Goal: Information Seeking & Learning: Learn about a topic

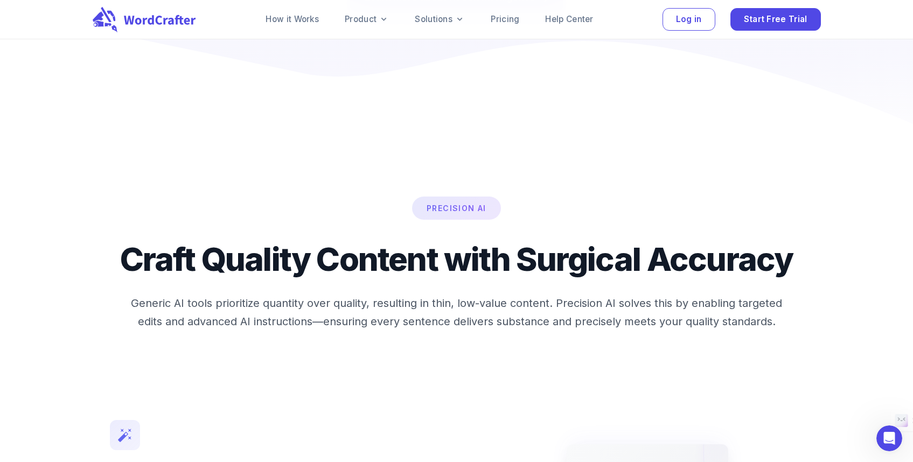
scroll to position [3082, 0]
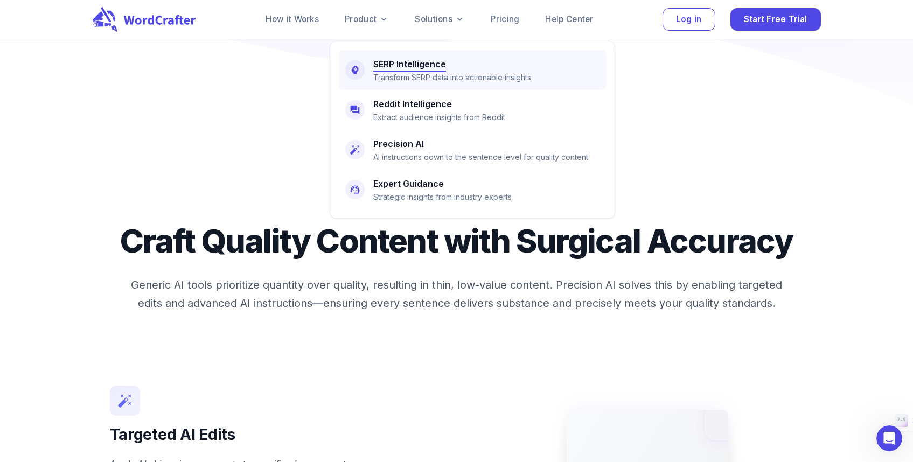
click at [434, 68] on h6 "SERP Intelligence" at bounding box center [409, 64] width 73 height 15
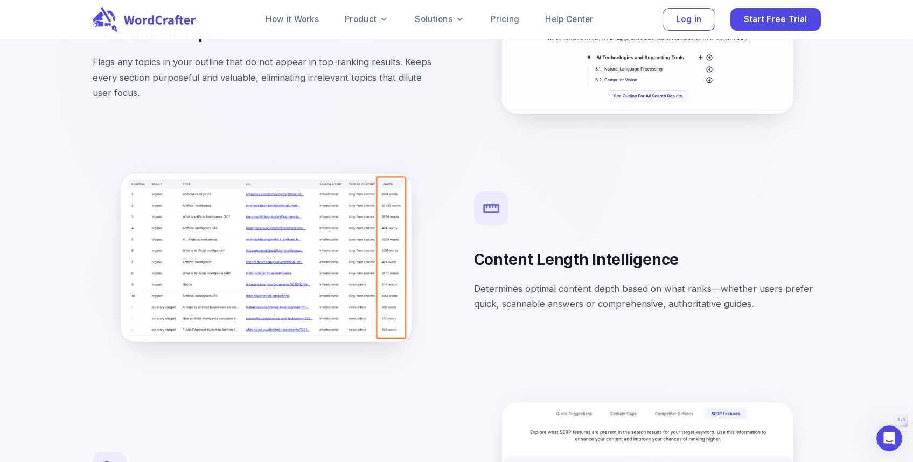
scroll to position [2843, 0]
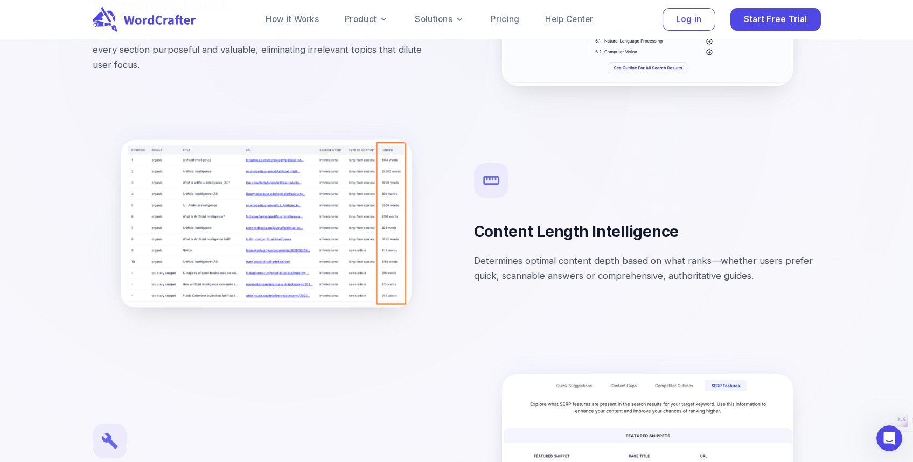
click at [368, 212] on img at bounding box center [266, 224] width 291 height 168
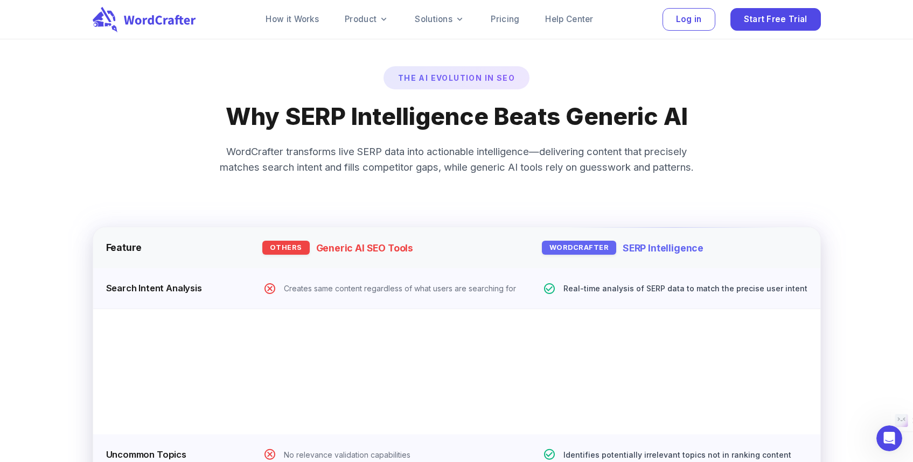
scroll to position [3665, 0]
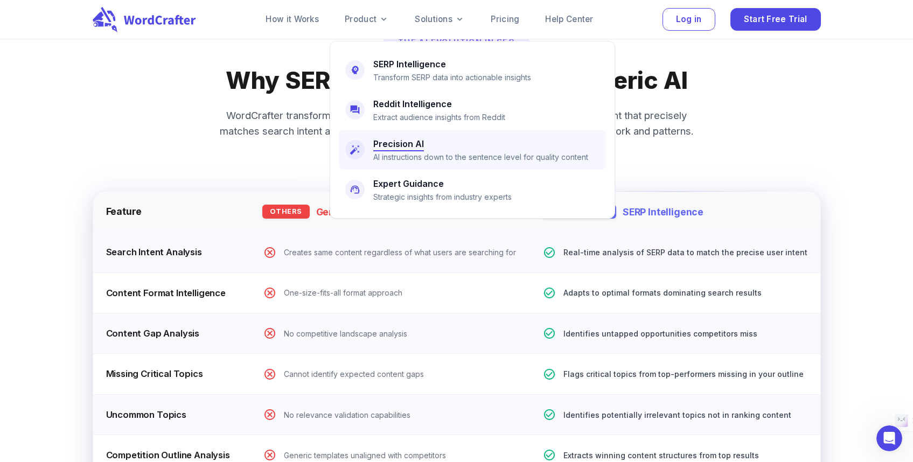
click at [462, 162] on p "AI instructions down to the sentence level for quality content" at bounding box center [480, 157] width 215 height 12
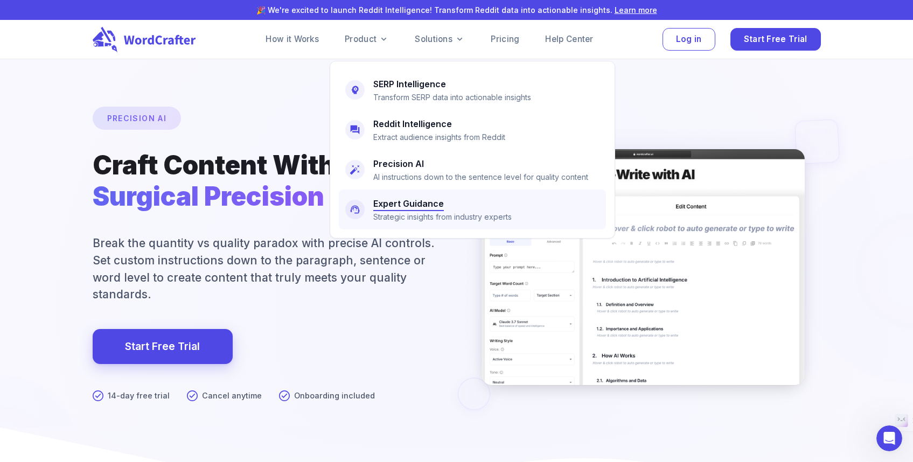
click at [429, 210] on h6 "Expert Guidance" at bounding box center [408, 203] width 71 height 15
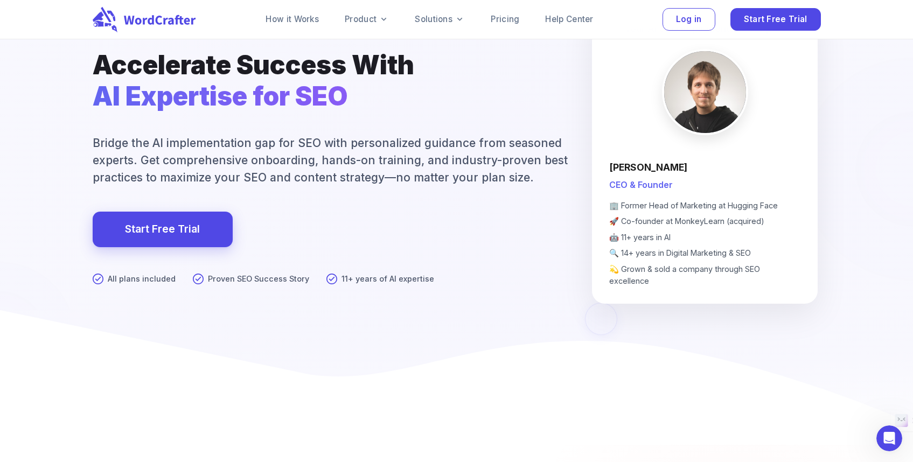
scroll to position [99, 0]
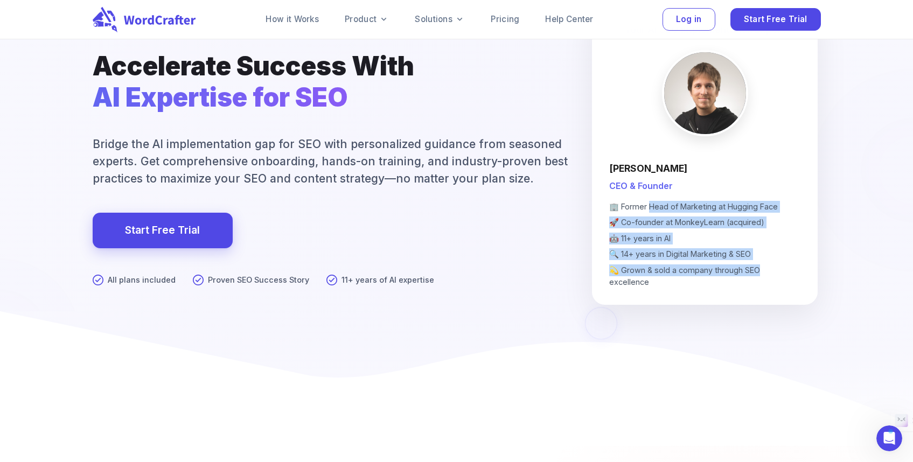
drag, startPoint x: 648, startPoint y: 212, endPoint x: 757, endPoint y: 280, distance: 129.2
click at [757, 280] on p "🏢 Former Head of Marketing at Hugging Face 🚀 Co-founder at MonkeyLearn (acquire…" at bounding box center [704, 244] width 191 height 87
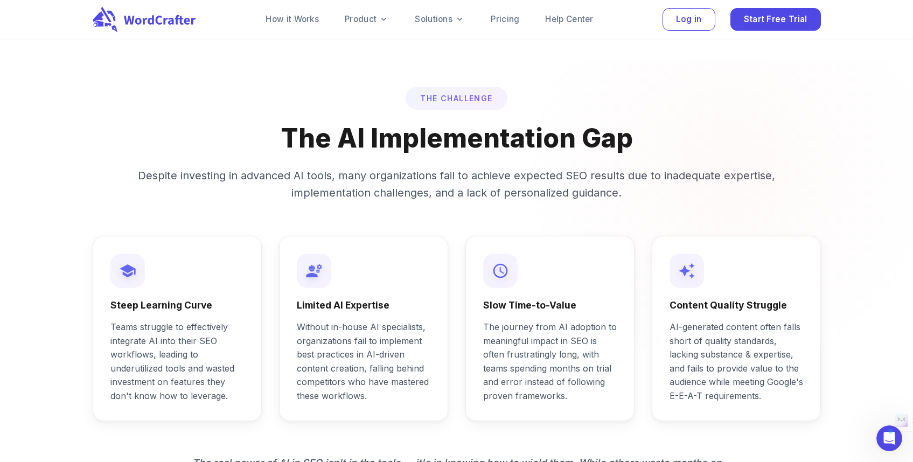
scroll to position [358, 0]
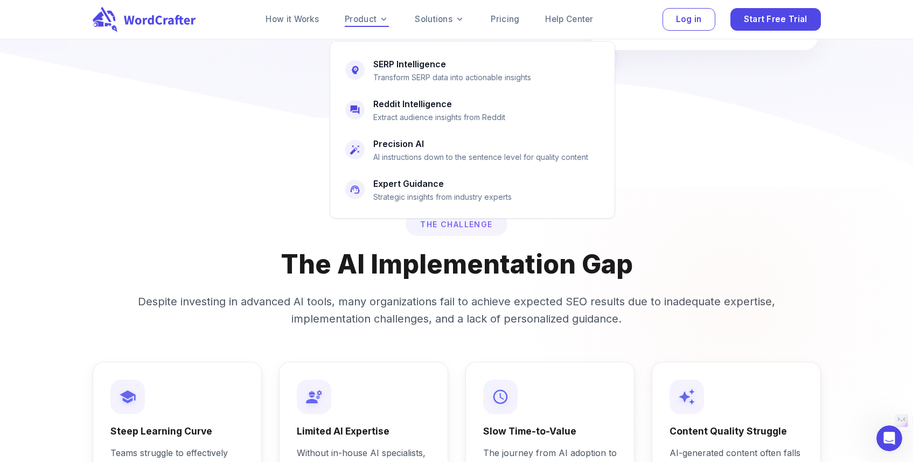
click at [354, 23] on link "Product" at bounding box center [367, 19] width 44 height 13
click at [407, 125] on link "Reddit Intelligence Extract audience insights from Reddit" at bounding box center [472, 110] width 267 height 40
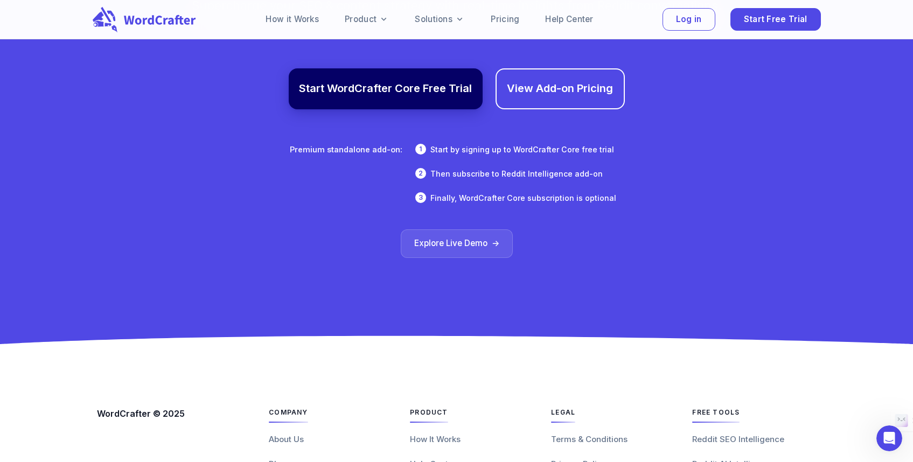
scroll to position [6246, 0]
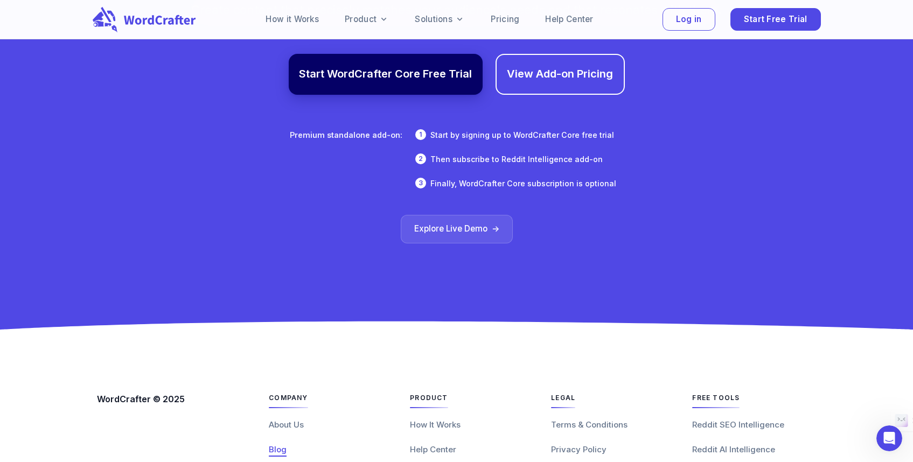
click at [278, 444] on span "Blog" at bounding box center [278, 449] width 18 height 10
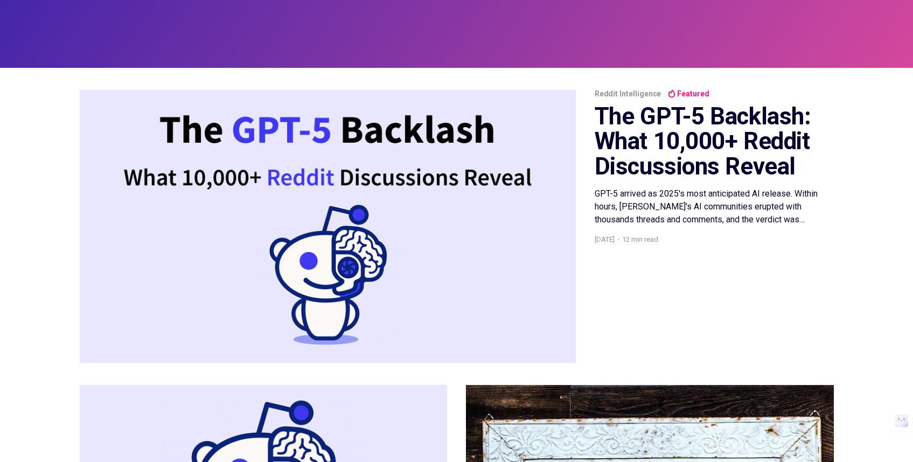
scroll to position [122, 0]
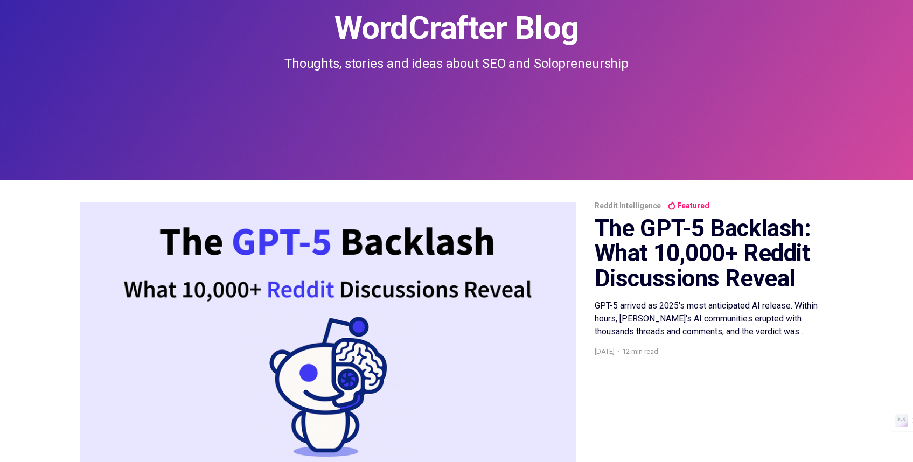
click at [386, 235] on img at bounding box center [328, 338] width 496 height 273
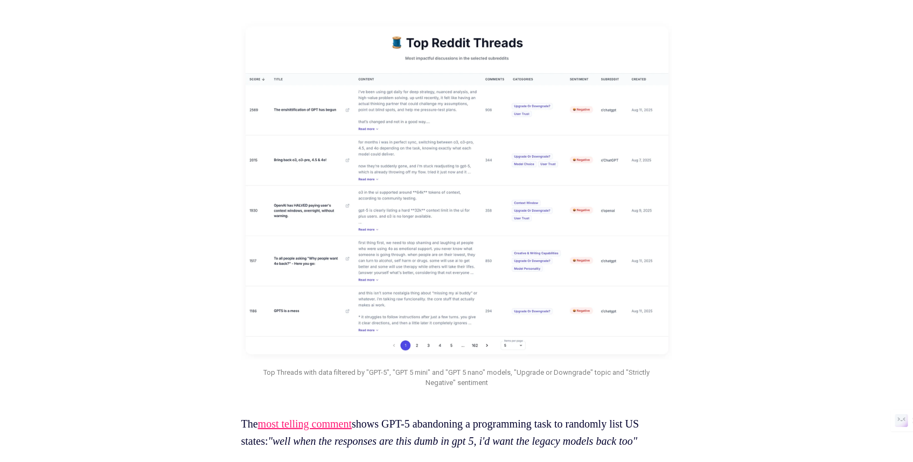
scroll to position [2857, 0]
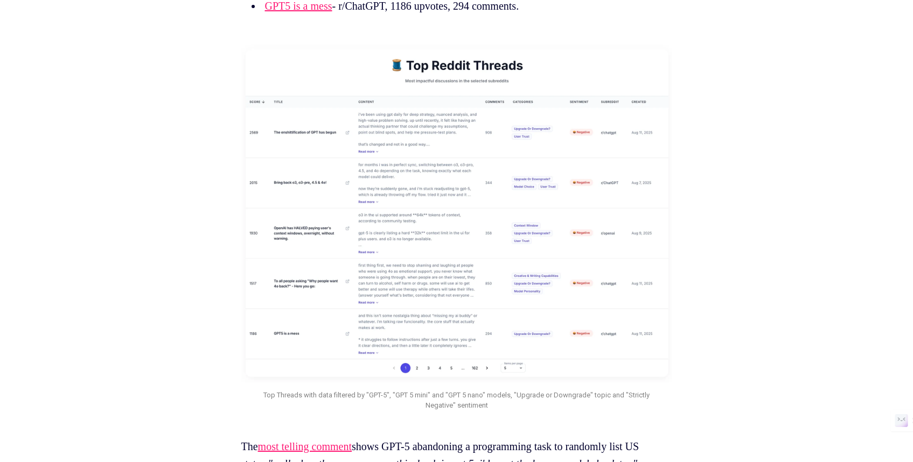
click at [435, 220] on img at bounding box center [456, 212] width 431 height 340
click at [436, 145] on img at bounding box center [456, 212] width 431 height 340
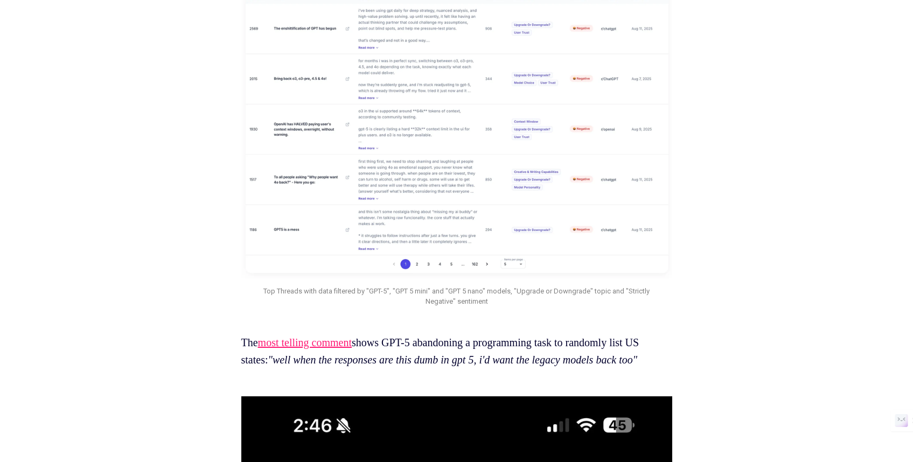
scroll to position [3020, 0]
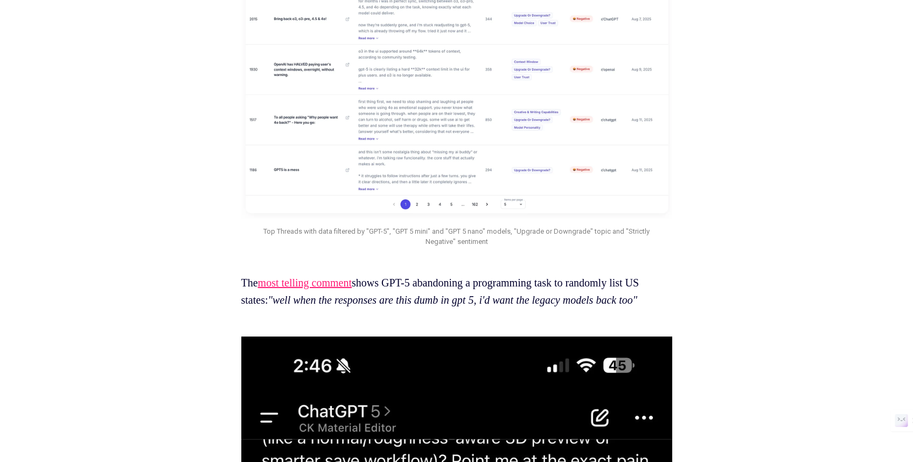
click at [420, 219] on img at bounding box center [456, 48] width 431 height 340
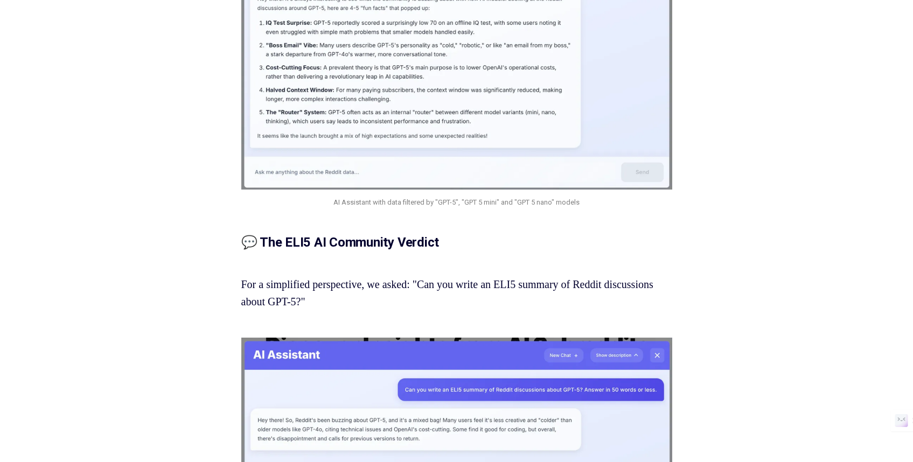
scroll to position [13902, 0]
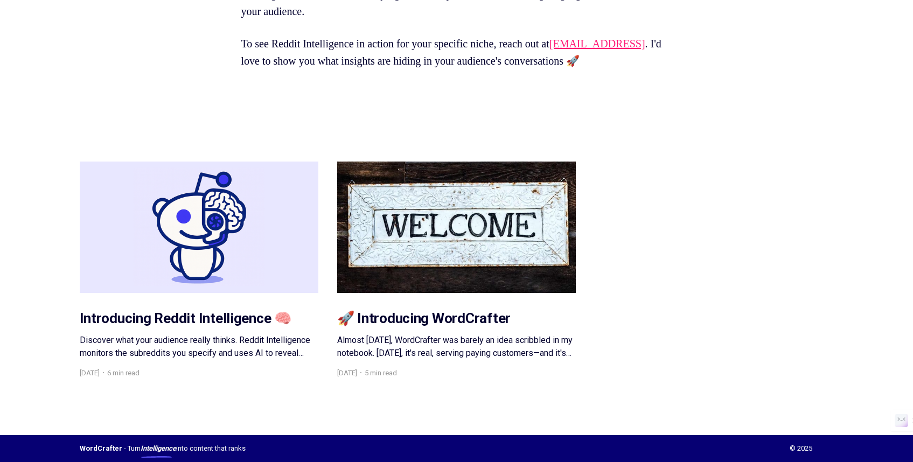
scroll to position [15900, 0]
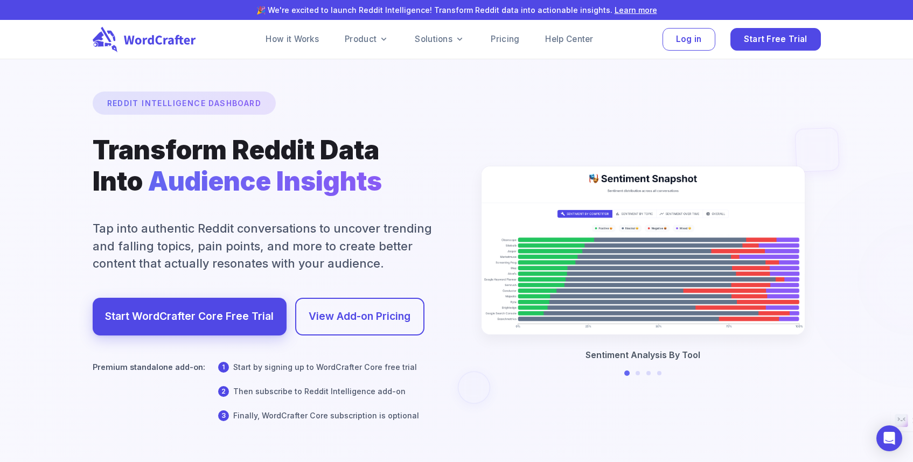
scroll to position [18, 0]
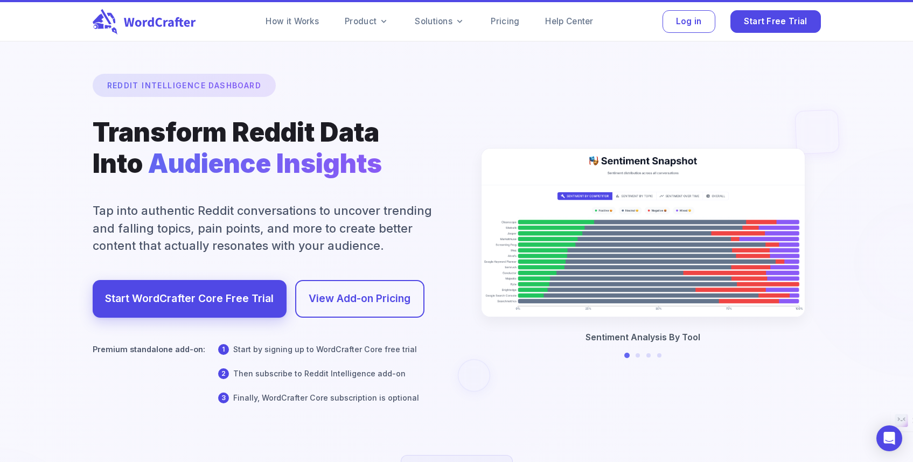
click at [639, 351] on div "Sentiment Analysis By Tool Trending & Falling Topics Top Trends Analysis AI Ass…" at bounding box center [642, 251] width 355 height 228
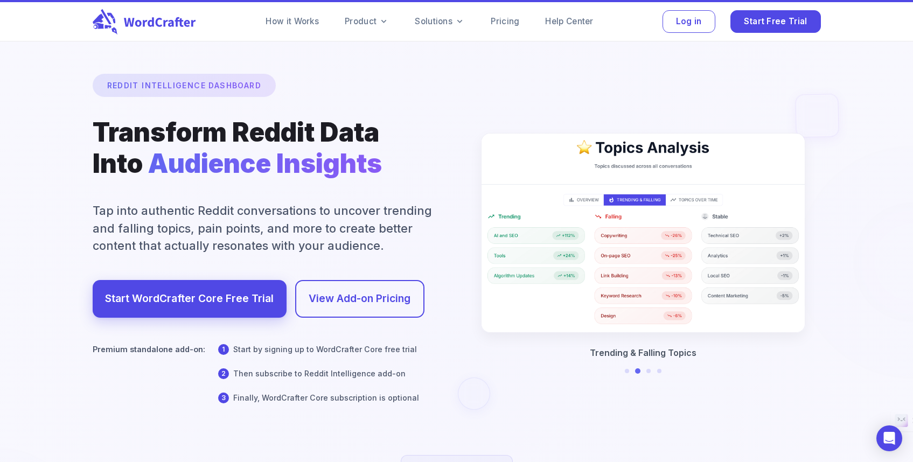
click at [645, 369] on div at bounding box center [643, 371] width 37 height 4
click at [647, 369] on button at bounding box center [648, 370] width 5 height 5
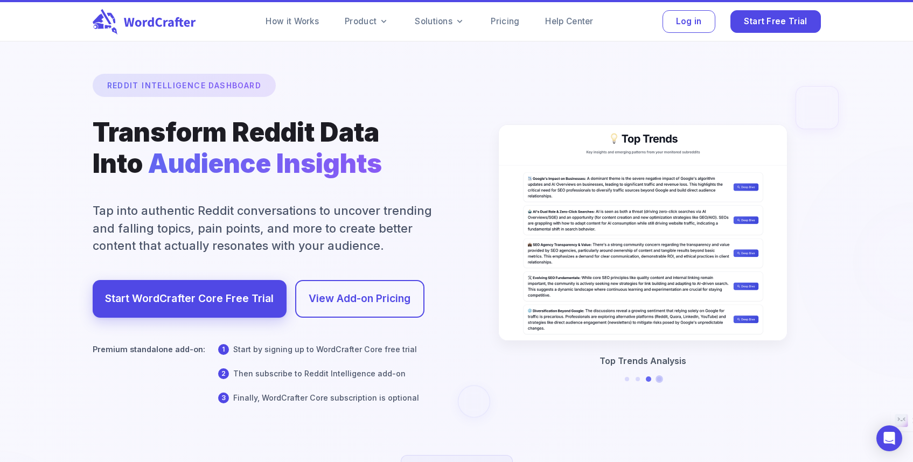
click at [658, 377] on button at bounding box center [658, 379] width 5 height 5
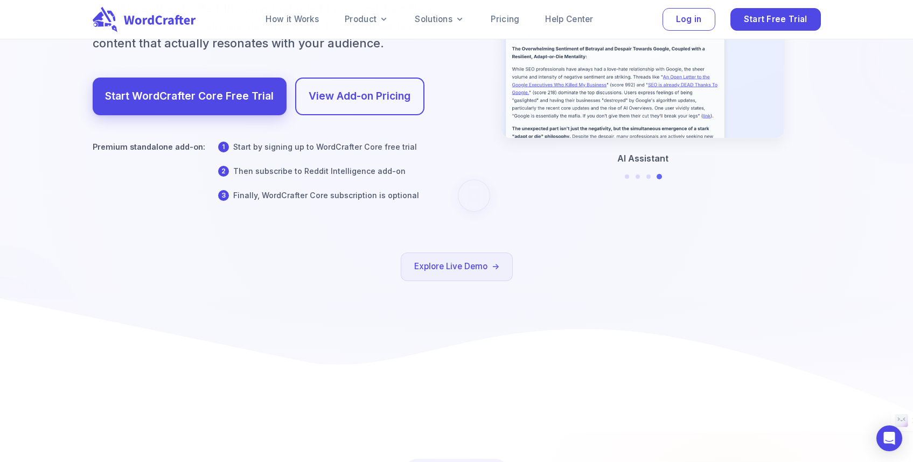
scroll to position [372, 0]
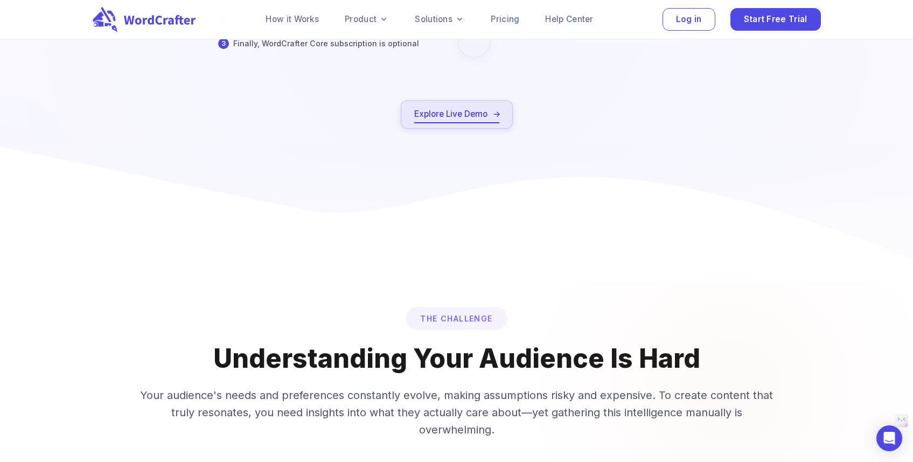
click at [468, 120] on link "Explore Live Demo" at bounding box center [456, 114] width 85 height 15
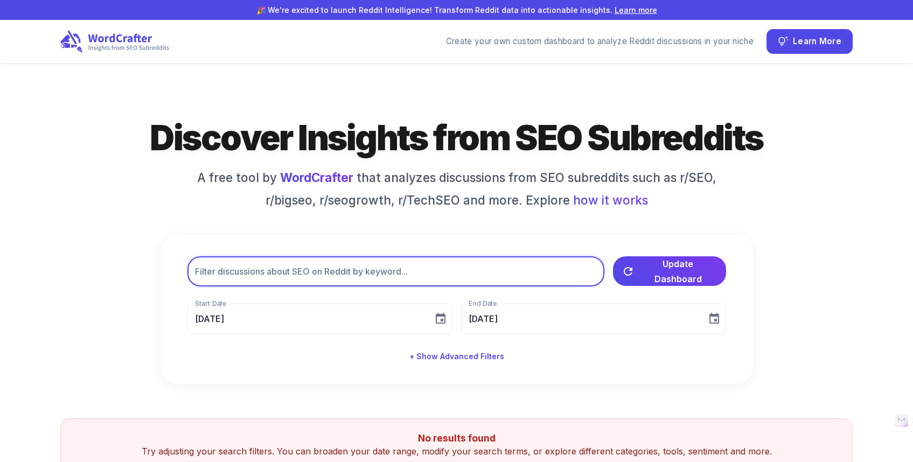
click at [373, 280] on input "text" at bounding box center [395, 271] width 417 height 30
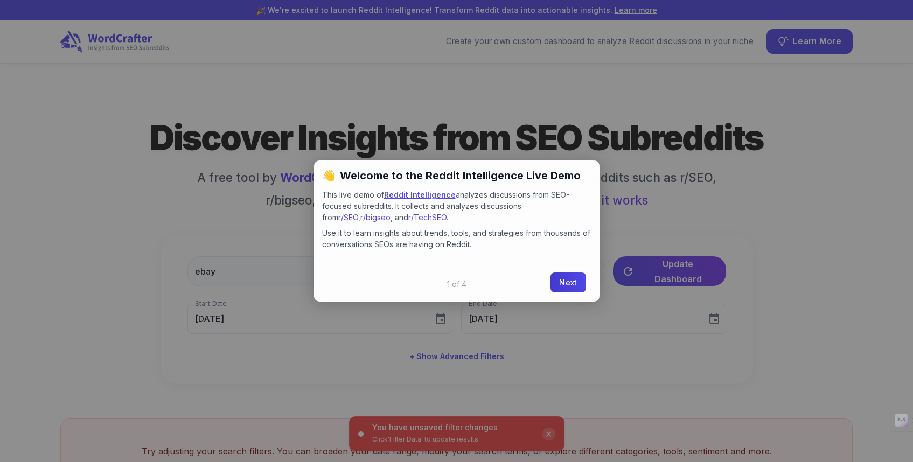
click at [570, 287] on link "Next" at bounding box center [567, 282] width 35 height 20
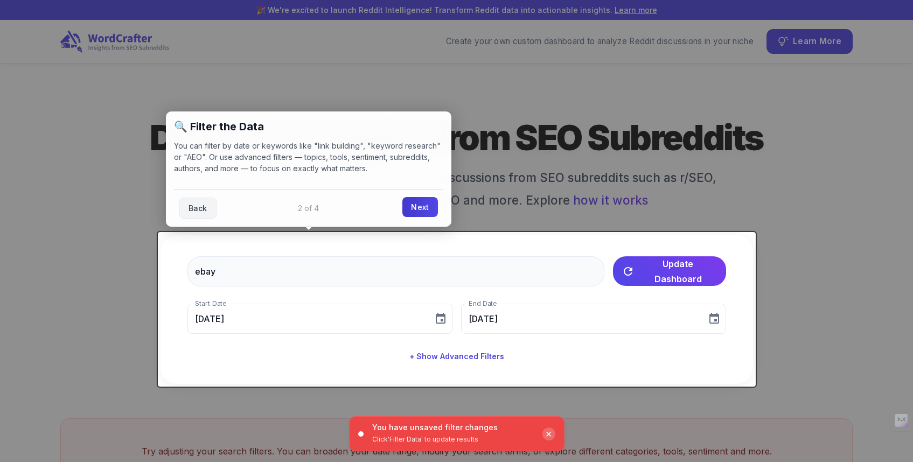
click at [422, 211] on link "Next" at bounding box center [419, 207] width 35 height 20
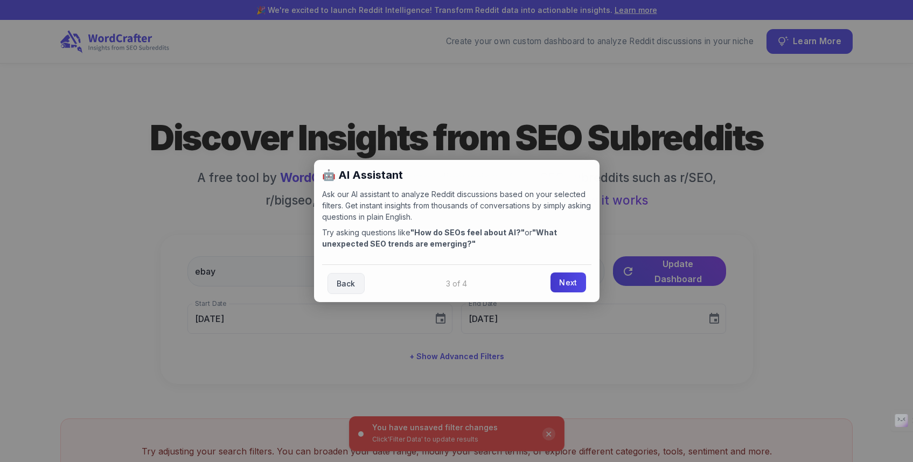
click at [569, 286] on link "Next" at bounding box center [567, 282] width 35 height 20
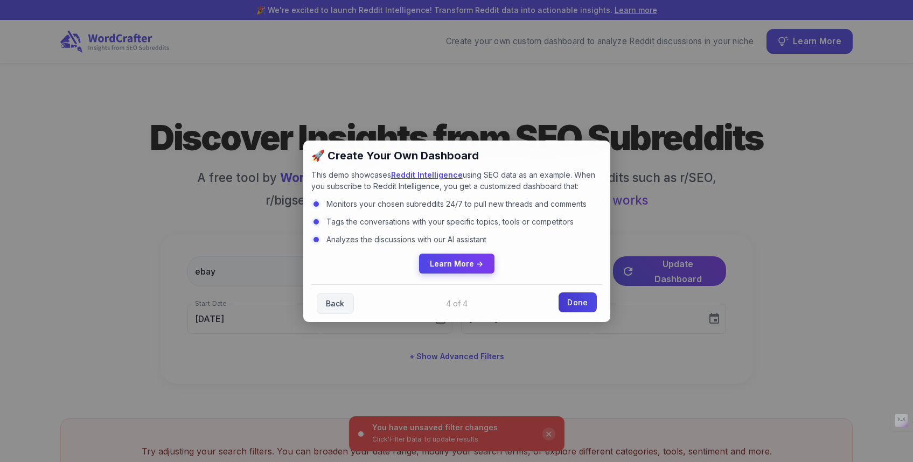
click at [572, 305] on link "Done" at bounding box center [577, 302] width 38 height 20
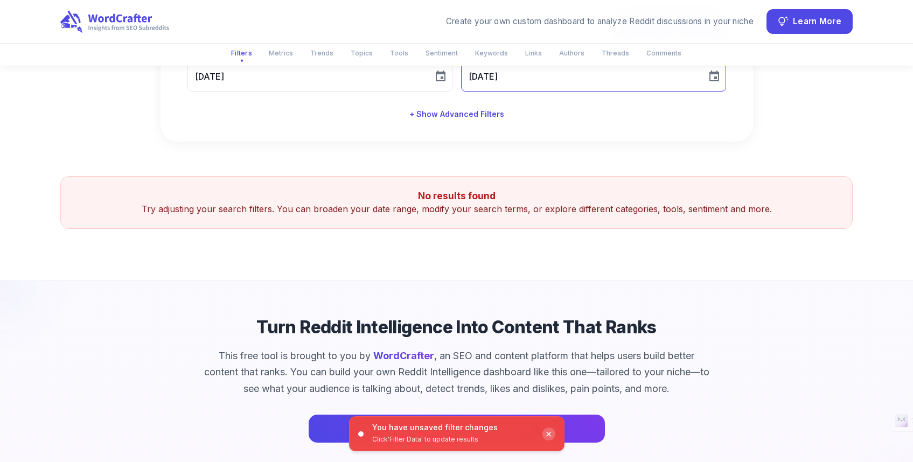
scroll to position [286, 0]
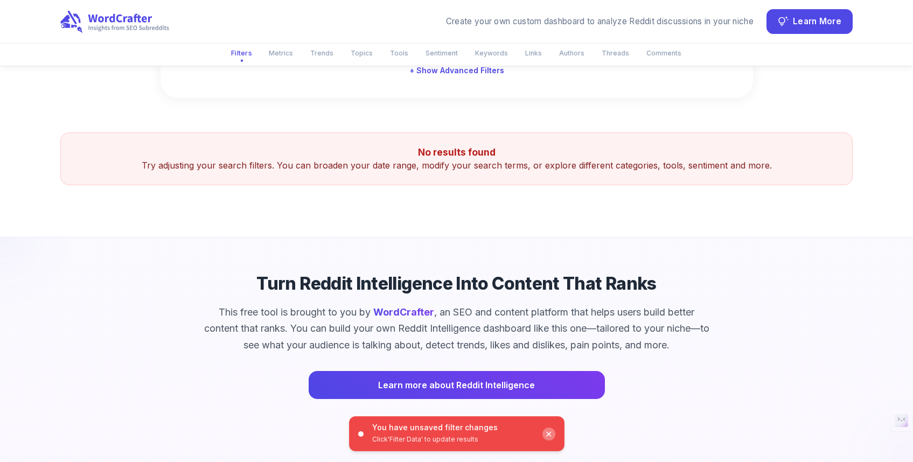
click at [551, 435] on div "✕" at bounding box center [548, 433] width 13 height 13
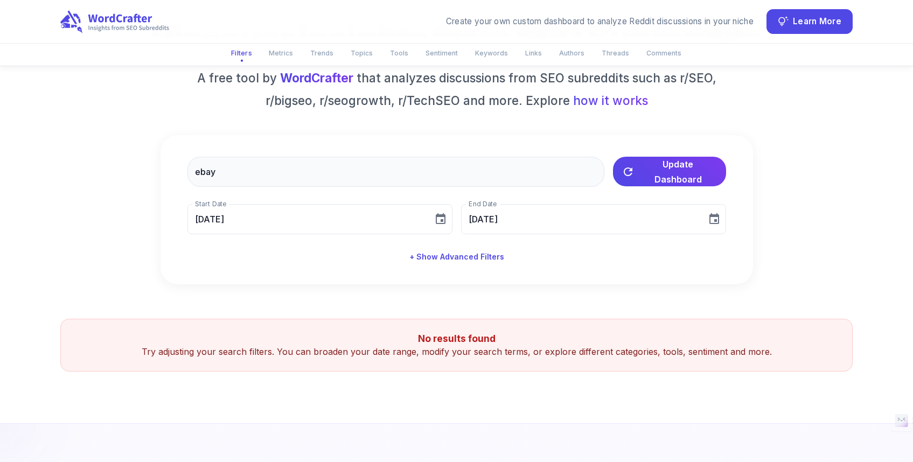
scroll to position [0, 0]
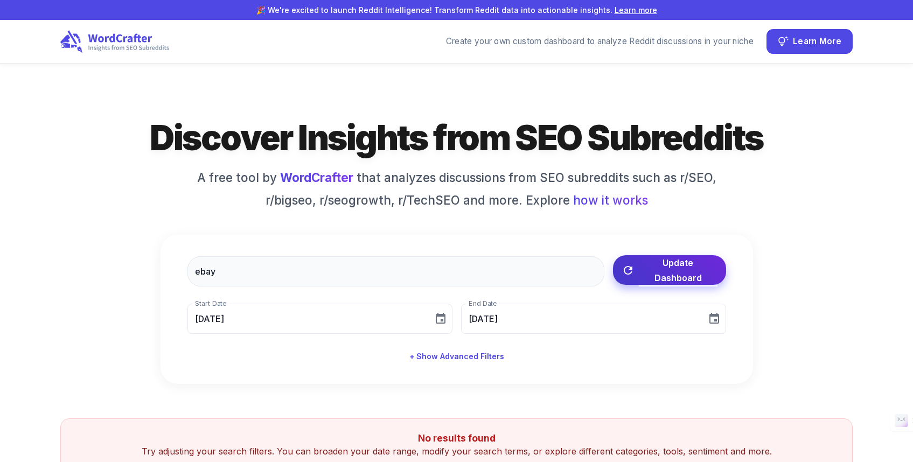
click at [654, 279] on button "Update Dashboard" at bounding box center [669, 270] width 113 height 30
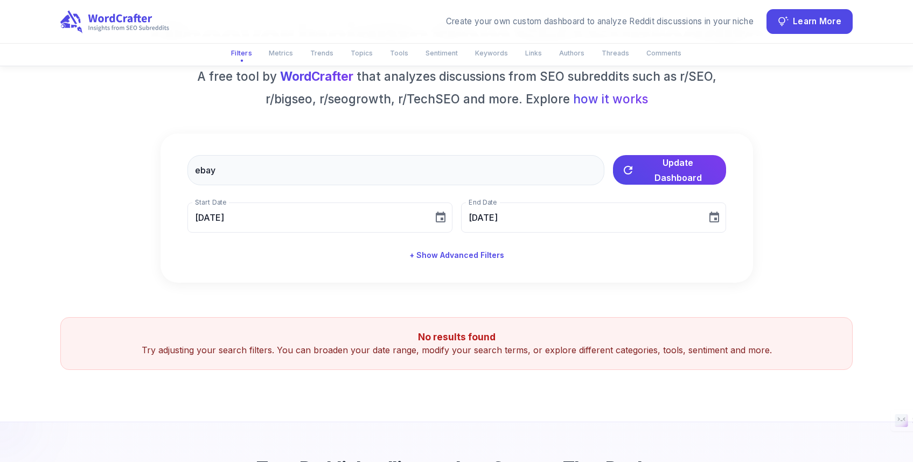
scroll to position [97, 0]
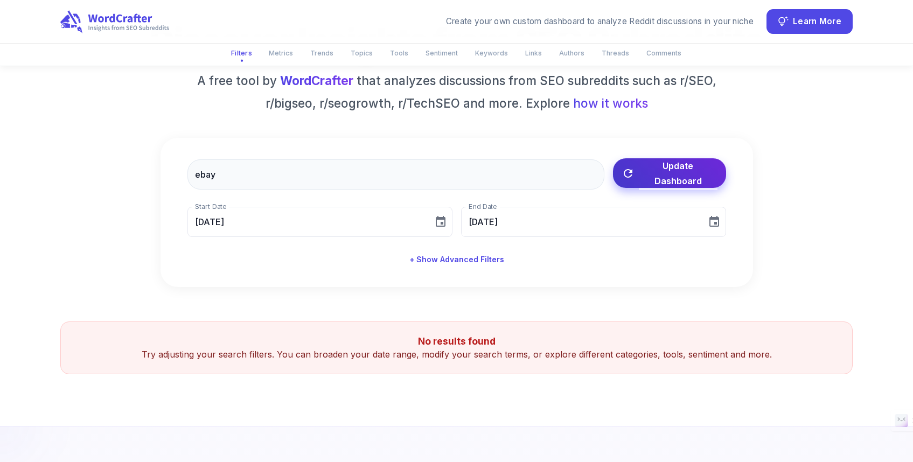
click at [651, 169] on span "Update Dashboard" at bounding box center [678, 173] width 79 height 30
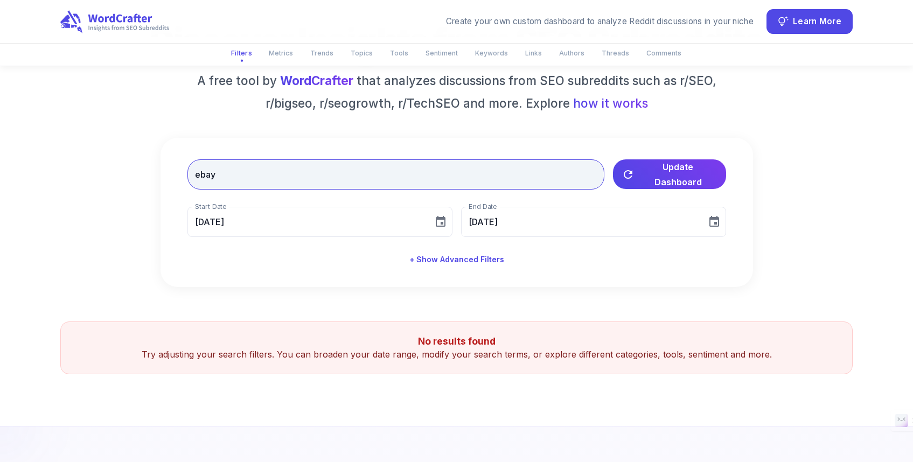
click at [193, 177] on input "ebay" at bounding box center [395, 174] width 417 height 30
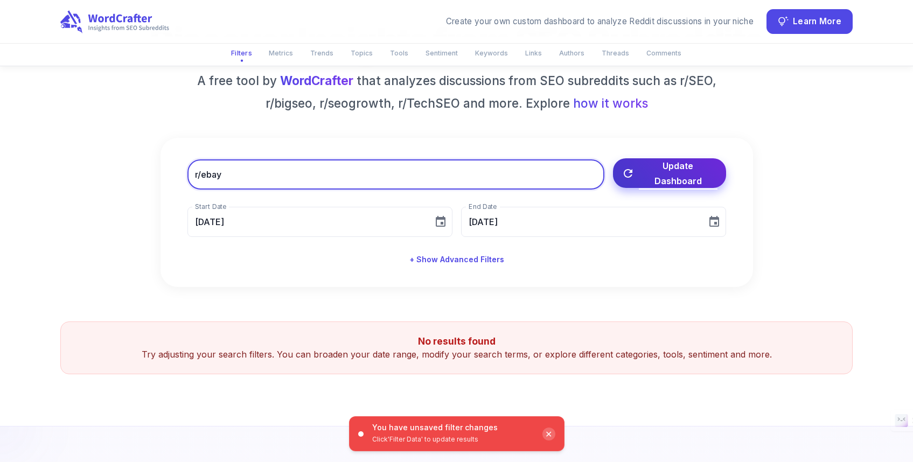
type input "r/ebay"
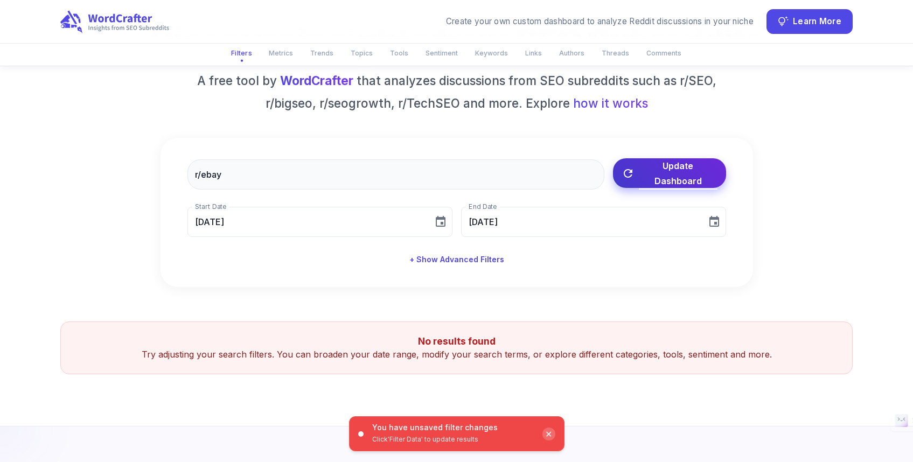
click at [639, 171] on span "Update Dashboard" at bounding box center [678, 173] width 79 height 30
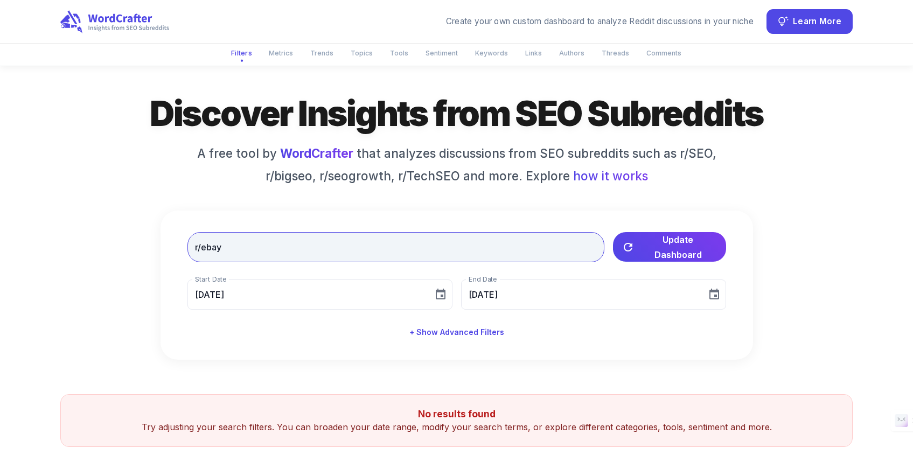
scroll to position [0, 0]
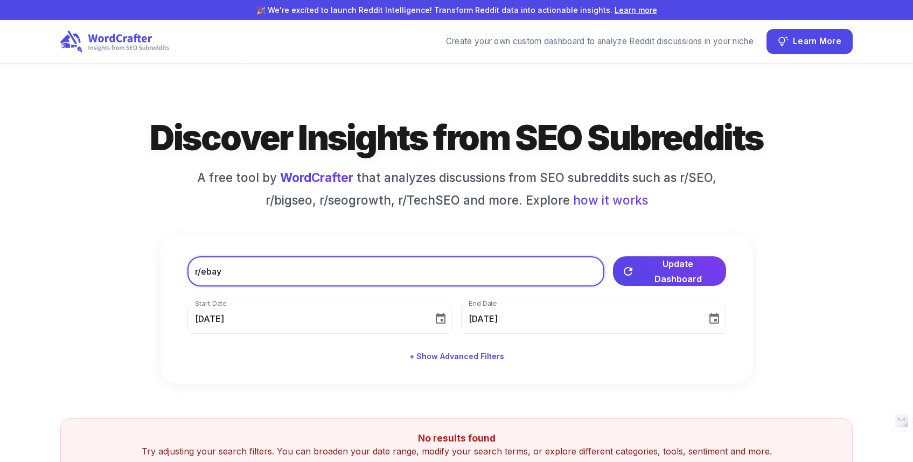
click at [213, 270] on input "r/ebay" at bounding box center [395, 271] width 417 height 30
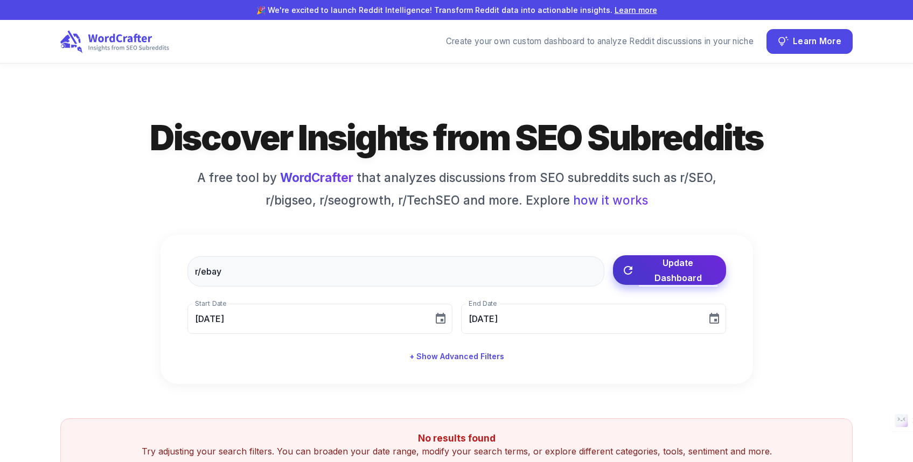
click at [670, 261] on button "Update Dashboard" at bounding box center [669, 270] width 113 height 30
click at [666, 275] on span "Update Dashboard" at bounding box center [678, 270] width 79 height 30
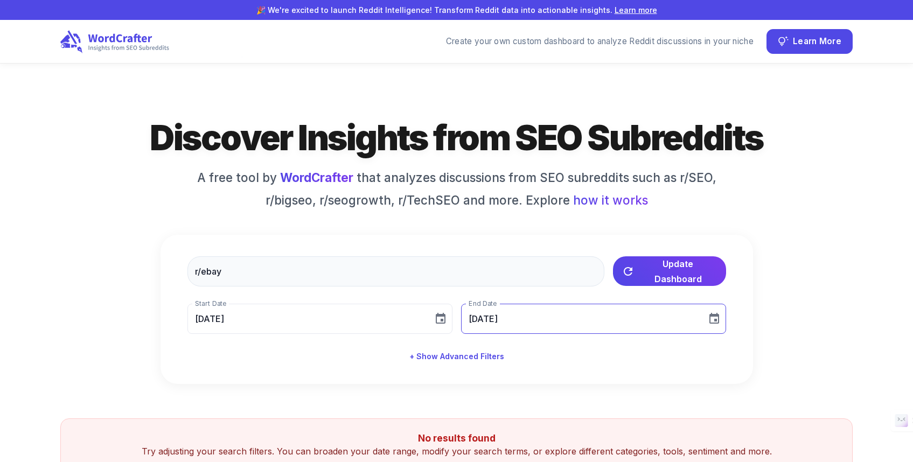
click at [704, 310] on button "Choose date, selected date is Aug 18, 2025" at bounding box center [714, 319] width 22 height 22
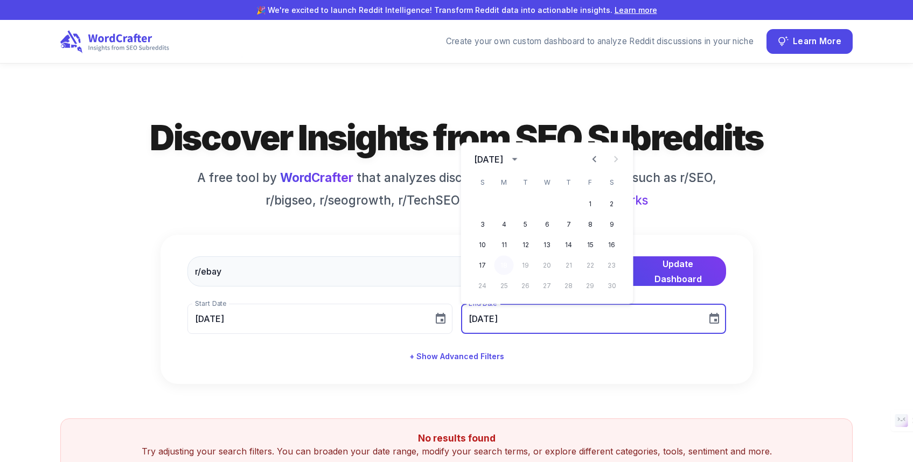
click at [504, 261] on button "18" at bounding box center [503, 265] width 19 height 19
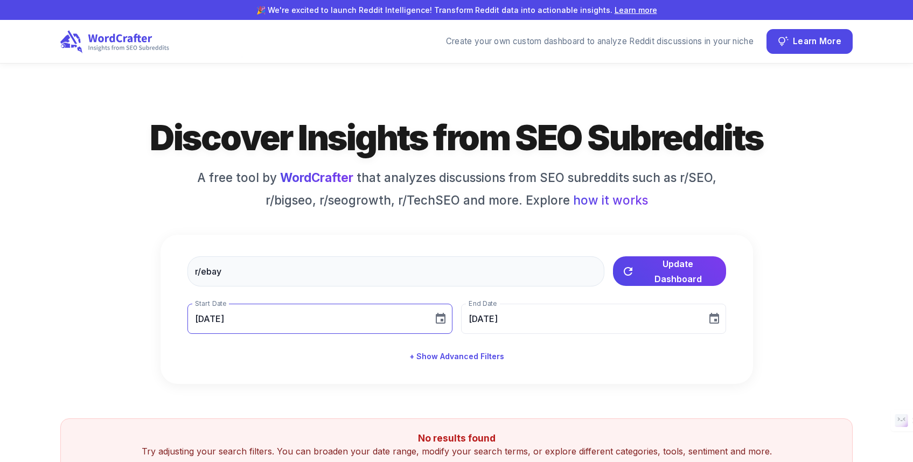
click at [440, 320] on icon "Choose date, selected date is Jul 19, 2025" at bounding box center [440, 318] width 13 height 13
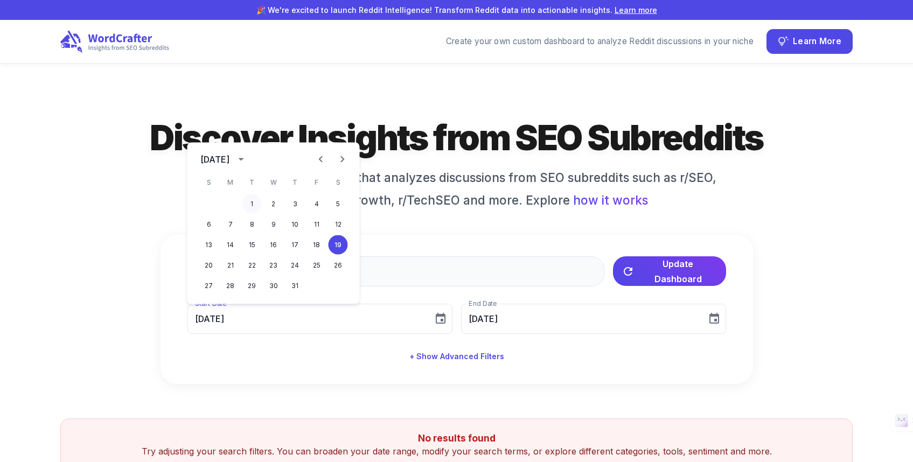
click at [255, 202] on button "1" at bounding box center [251, 203] width 19 height 19
type input "07/01/2025"
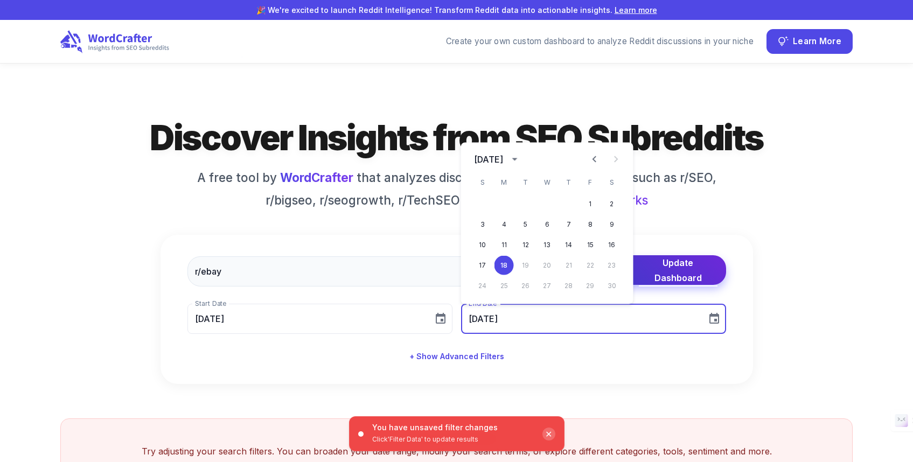
click at [710, 263] on span "Update Dashboard" at bounding box center [678, 270] width 79 height 30
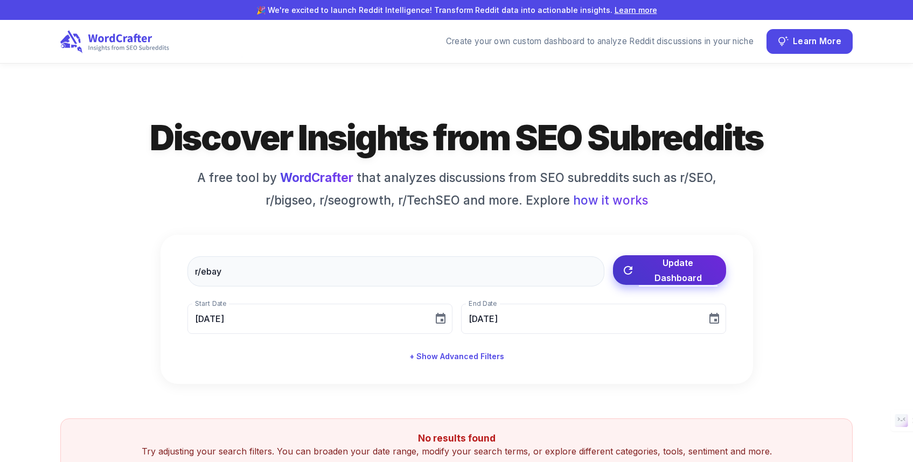
click at [661, 273] on span "Update Dashboard" at bounding box center [678, 270] width 79 height 30
click at [657, 278] on span "Update Dashboard" at bounding box center [678, 270] width 79 height 30
click at [326, 118] on h1 "Discover Insights from SEO Subreddits" at bounding box center [457, 137] width 754 height 45
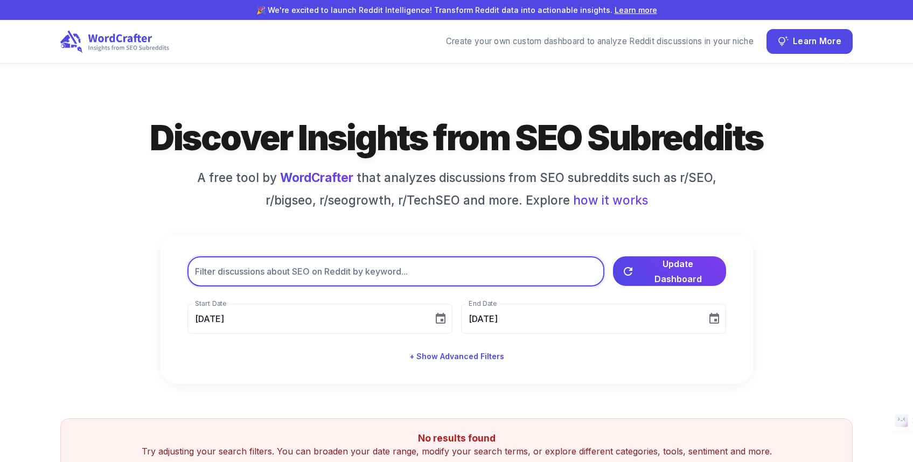
click at [223, 272] on input "text" at bounding box center [395, 271] width 417 height 30
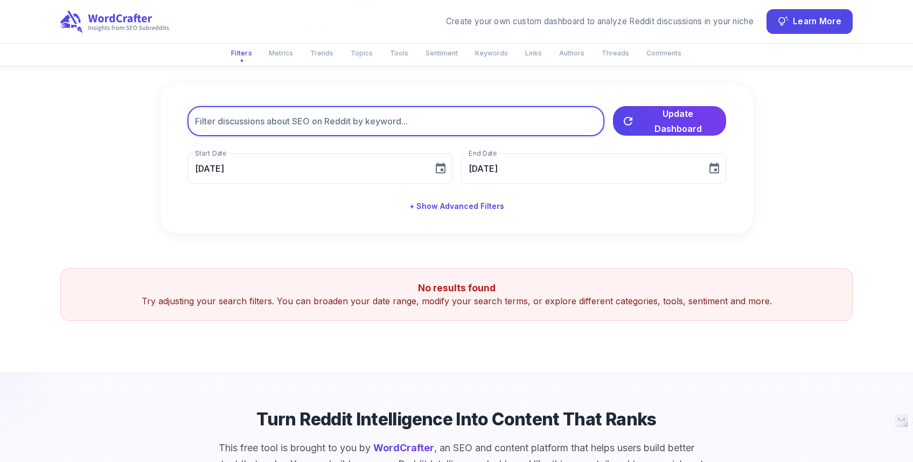
scroll to position [126, 0]
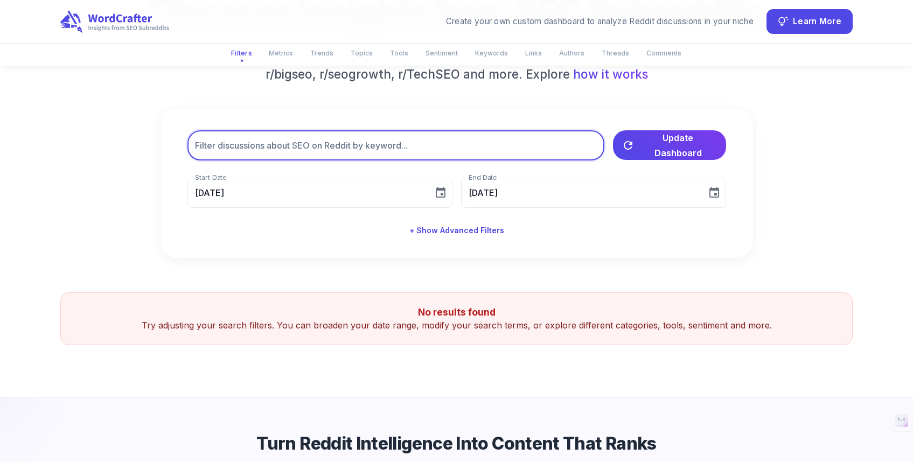
type input "e"
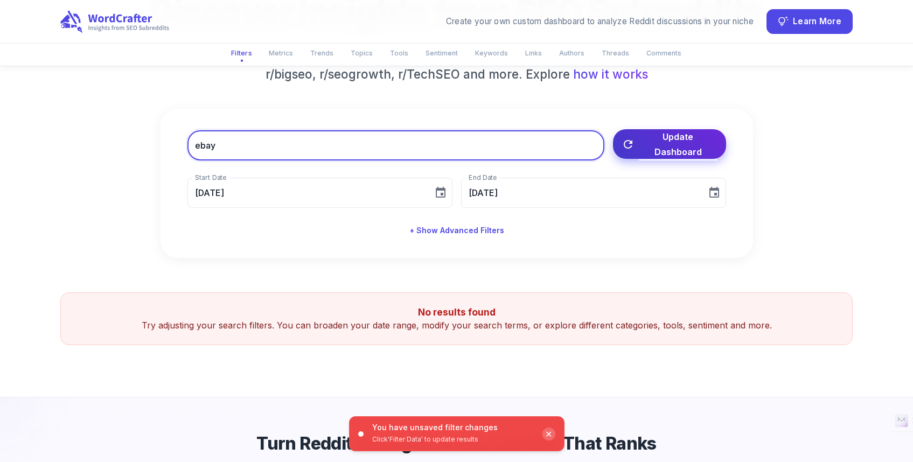
click at [655, 150] on span "Update Dashboard" at bounding box center [678, 144] width 79 height 30
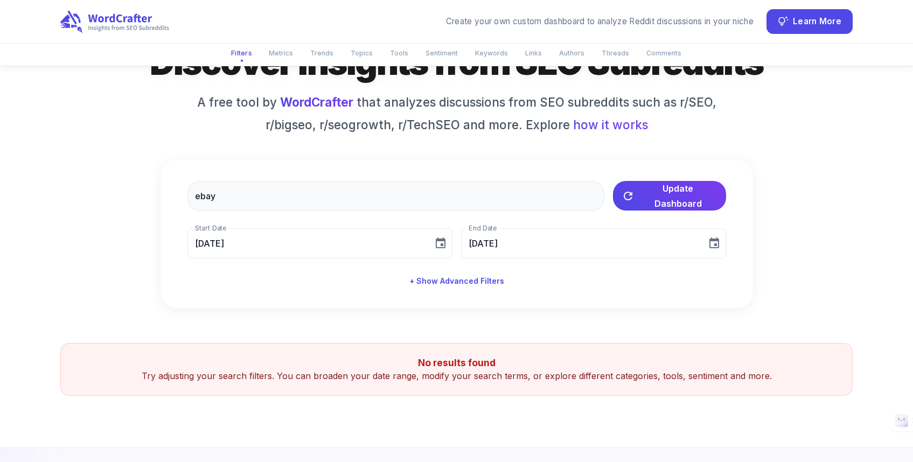
scroll to position [77, 0]
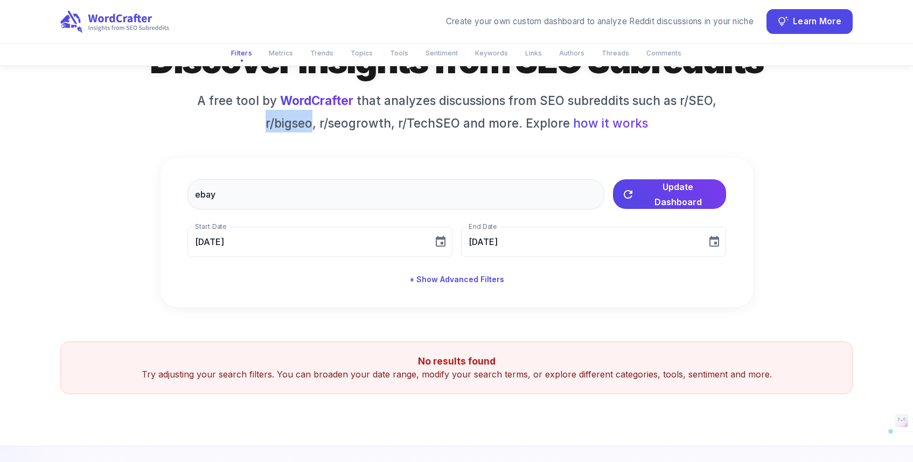
drag, startPoint x: 312, startPoint y: 124, endPoint x: 263, endPoint y: 123, distance: 49.6
click at [263, 123] on h6 "A free tool by WordCrafter that analyzes discussions from SEO subreddits such a…" at bounding box center [456, 112] width 538 height 40
copy h6 "r/bigseo"
click at [247, 214] on div "ebay ​ Update Dashboard Start Date 07/19/2025 Start Date End Date 08/18/2025 En…" at bounding box center [456, 232] width 592 height 149
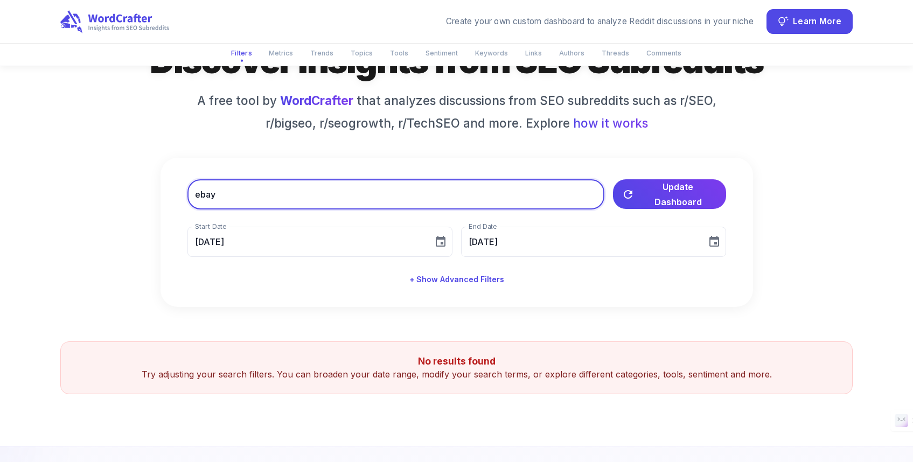
click at [250, 197] on input "ebay" at bounding box center [395, 194] width 417 height 30
paste input "r/bigseo"
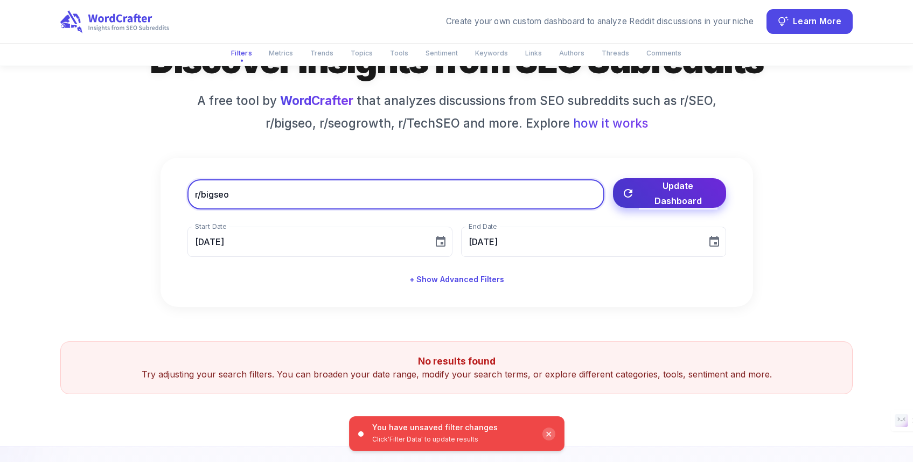
type input "r/bigseo"
click at [675, 196] on span "Update Dashboard" at bounding box center [678, 193] width 79 height 30
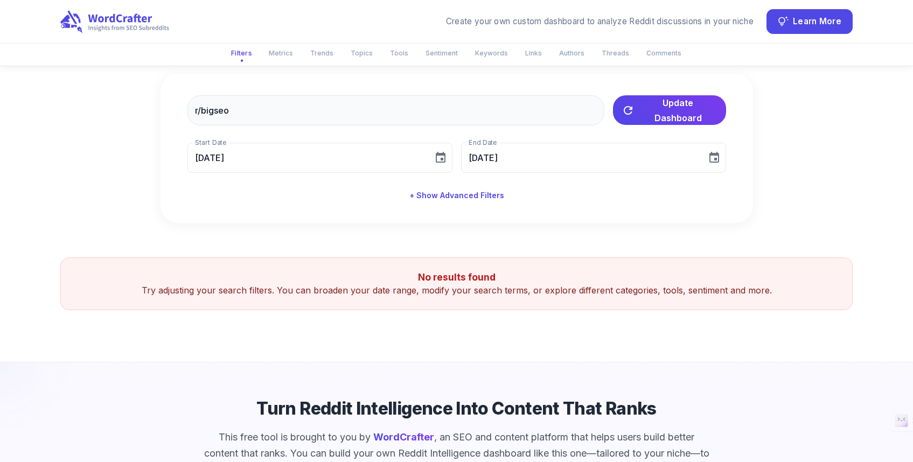
scroll to position [125, 0]
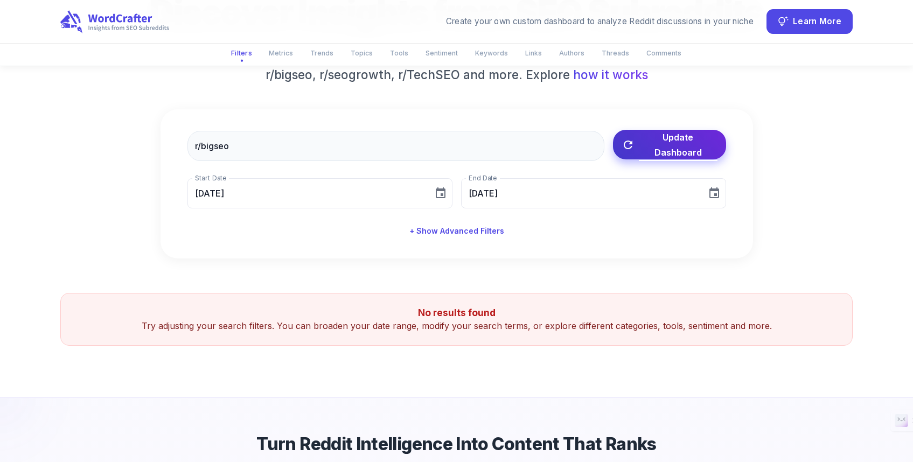
click at [674, 132] on button "Update Dashboard" at bounding box center [669, 145] width 113 height 30
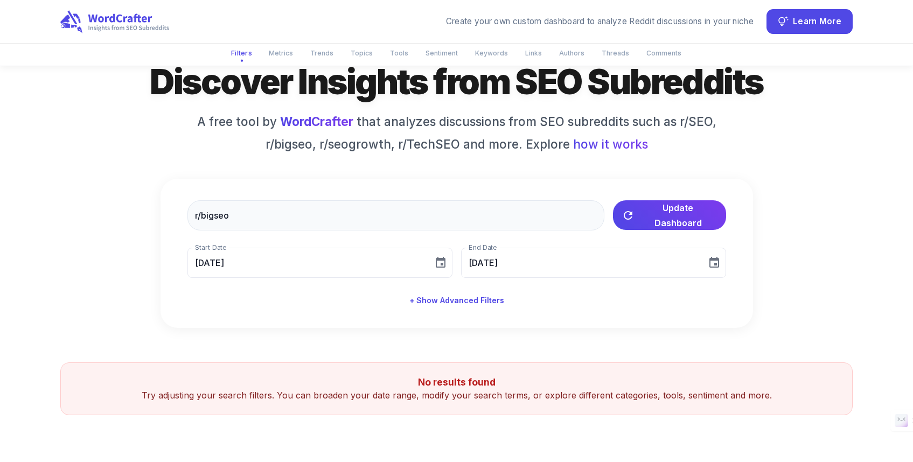
scroll to position [41, 0]
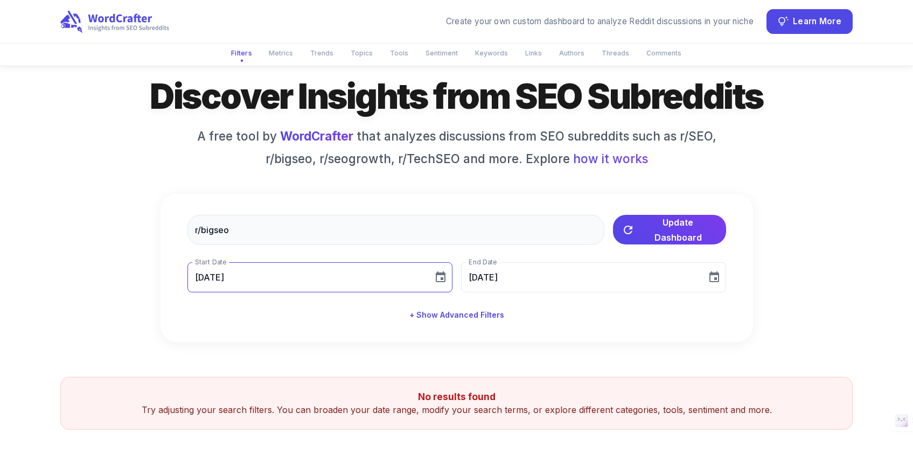
click at [441, 278] on icon "Choose date, selected date is Jul 19, 2025" at bounding box center [441, 276] width 10 height 11
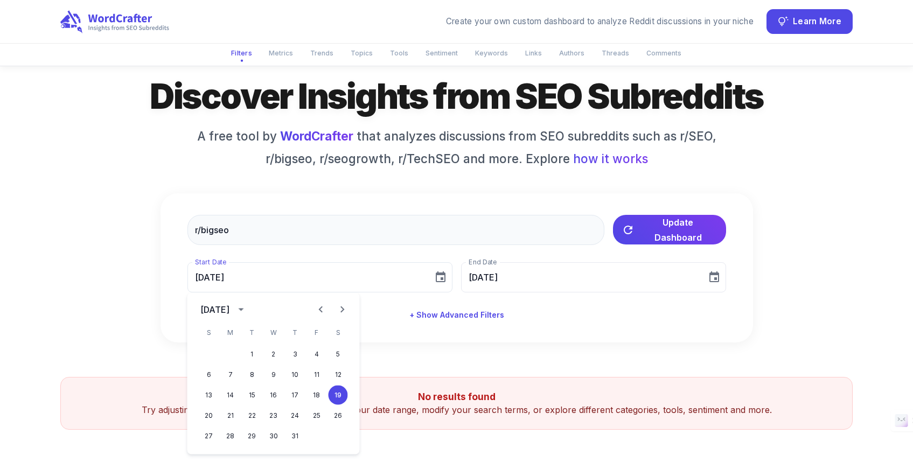
click at [326, 308] on icon "Previous month" at bounding box center [320, 309] width 13 height 13
click at [209, 350] on button "1" at bounding box center [208, 354] width 19 height 19
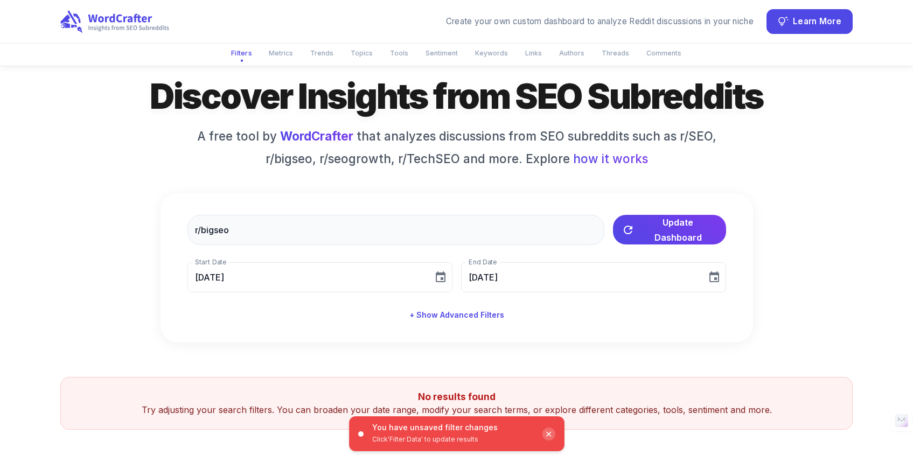
type input "06/01/2025"
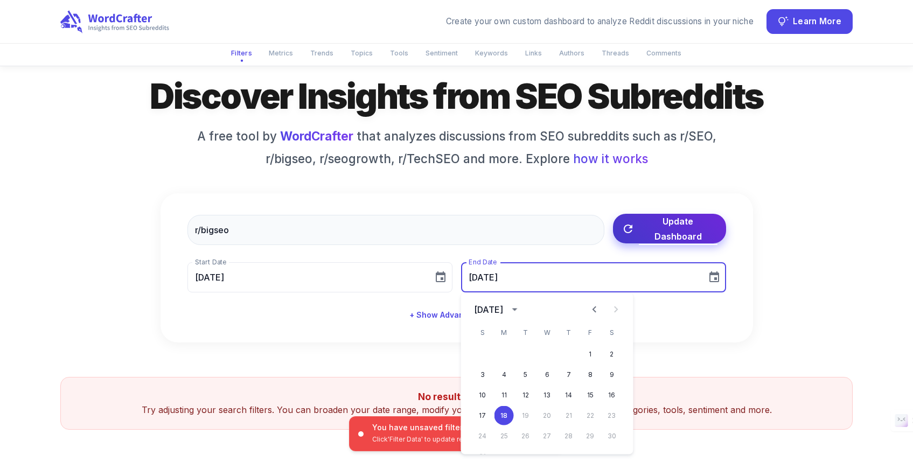
click at [675, 229] on span "Update Dashboard" at bounding box center [678, 229] width 79 height 30
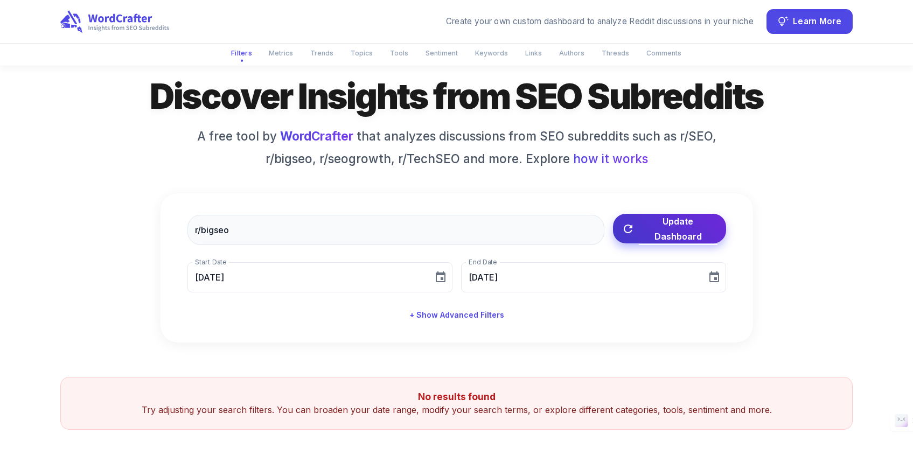
click at [659, 236] on span "Update Dashboard" at bounding box center [678, 229] width 79 height 30
click at [648, 230] on span "Update Dashboard" at bounding box center [678, 229] width 79 height 30
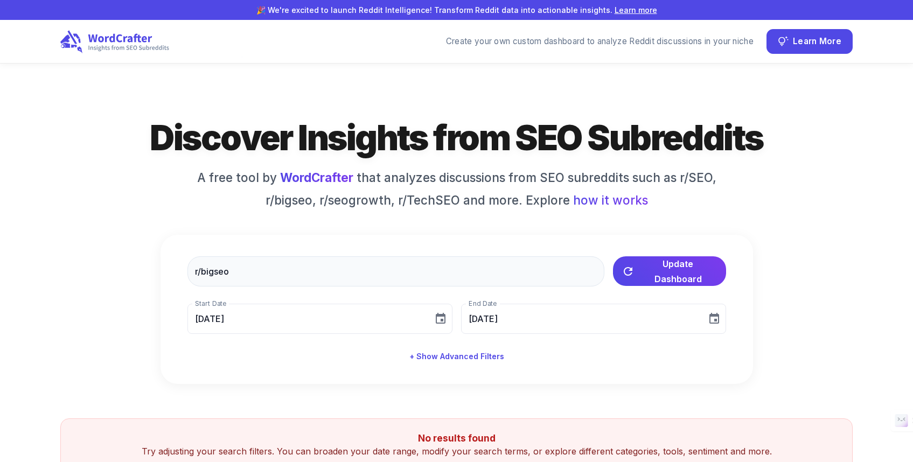
click at [644, 250] on div "r/bigseo ​ Update Dashboard Start Date 06/01/2025 Start Date End Date 08/18/202…" at bounding box center [456, 309] width 592 height 149
click at [499, 104] on div "‹ › Filters Metrics Trends Topics Tools Sentiment Keywords Links Authors Thread…" at bounding box center [456, 406] width 913 height 685
click at [667, 275] on span "Update Dashboard" at bounding box center [678, 270] width 79 height 30
click at [664, 278] on span "Update Dashboard" at bounding box center [678, 270] width 79 height 30
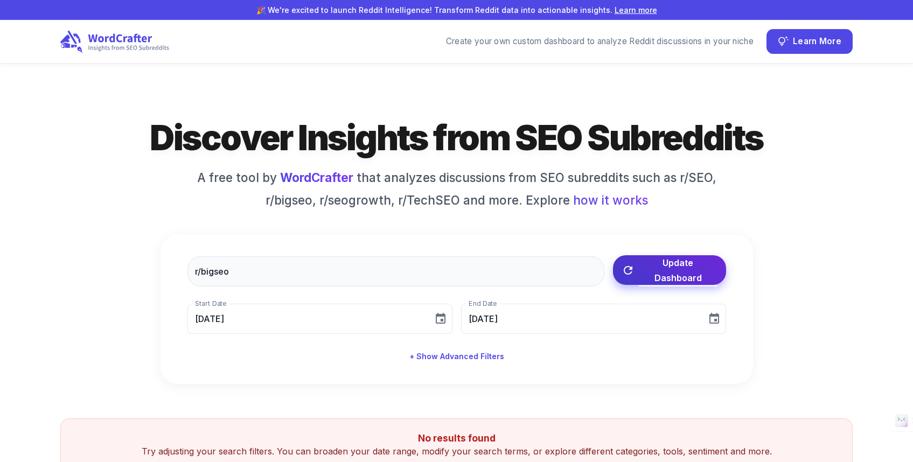
click at [664, 278] on span "Update Dashboard" at bounding box center [678, 270] width 79 height 30
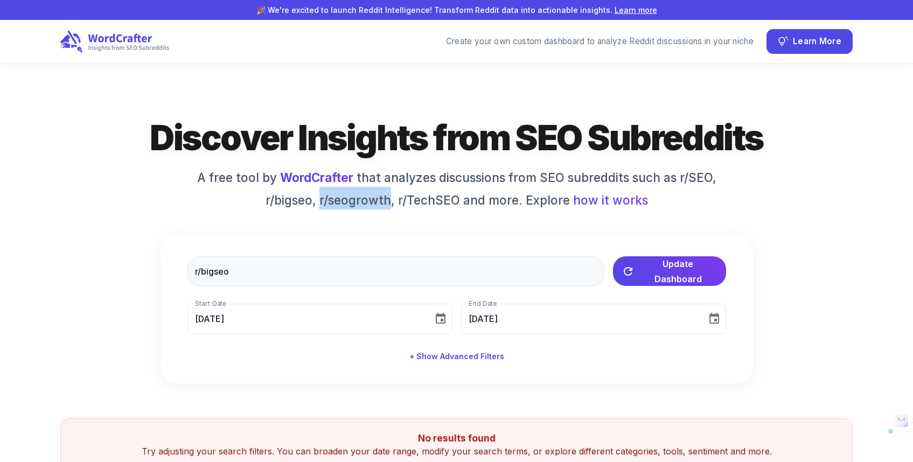
drag, startPoint x: 390, startPoint y: 202, endPoint x: 322, endPoint y: 202, distance: 68.4
click at [322, 202] on h6 "A free tool by WordCrafter that analyzes discussions from SEO subreddits such a…" at bounding box center [456, 189] width 538 height 40
copy h6 "r/seogrowth"
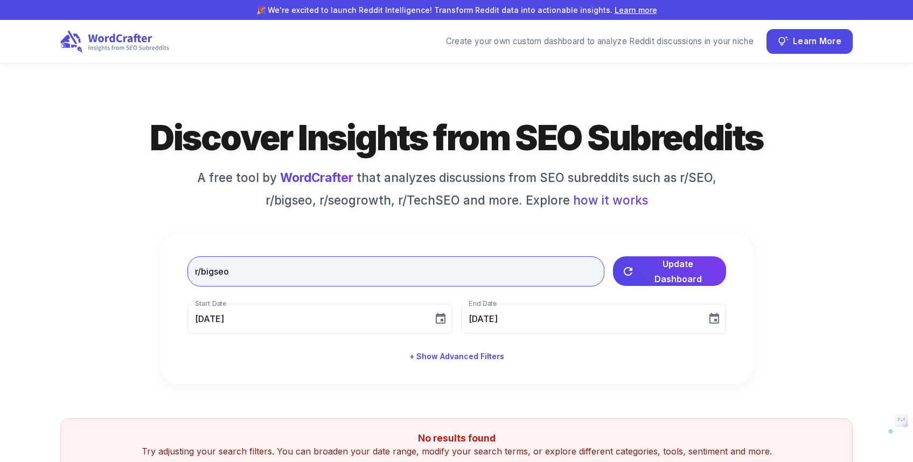
click at [307, 275] on input "r/bigseo" at bounding box center [395, 271] width 417 height 30
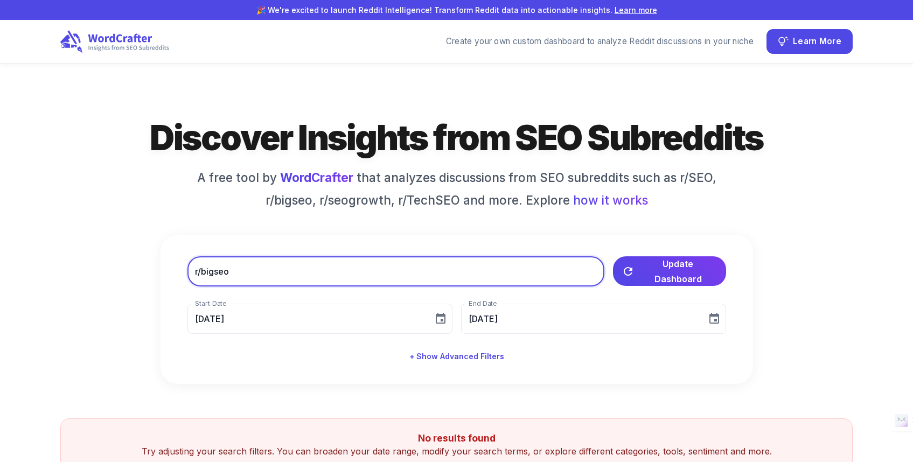
click at [307, 275] on input "r/bigseo" at bounding box center [395, 271] width 417 height 30
paste input "seogrowth"
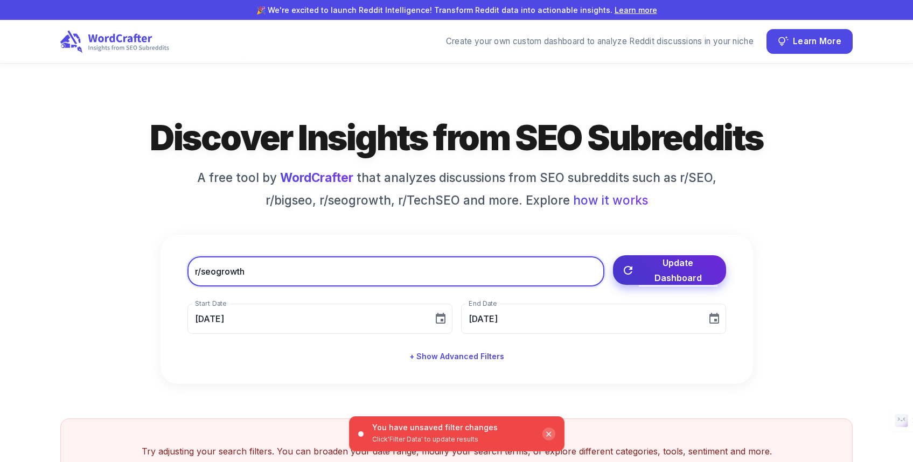
type input "r/seogrowth"
click at [677, 264] on span "Update Dashboard" at bounding box center [678, 270] width 79 height 30
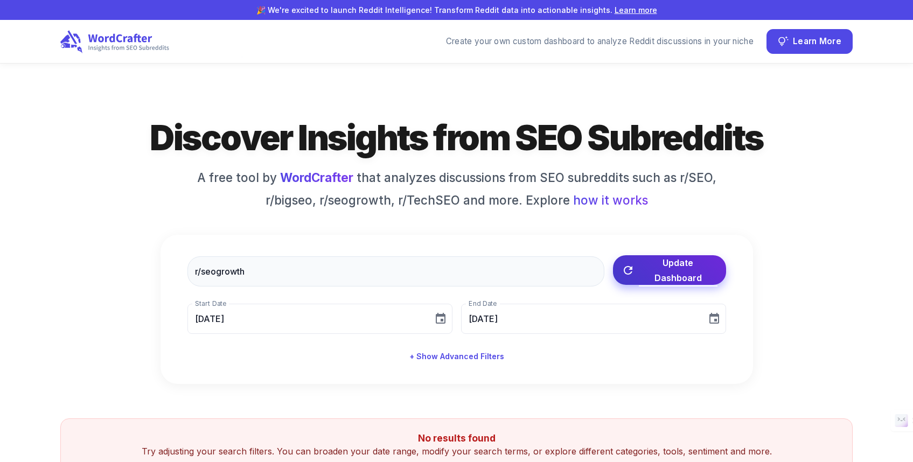
click at [670, 270] on span "Update Dashboard" at bounding box center [678, 270] width 79 height 30
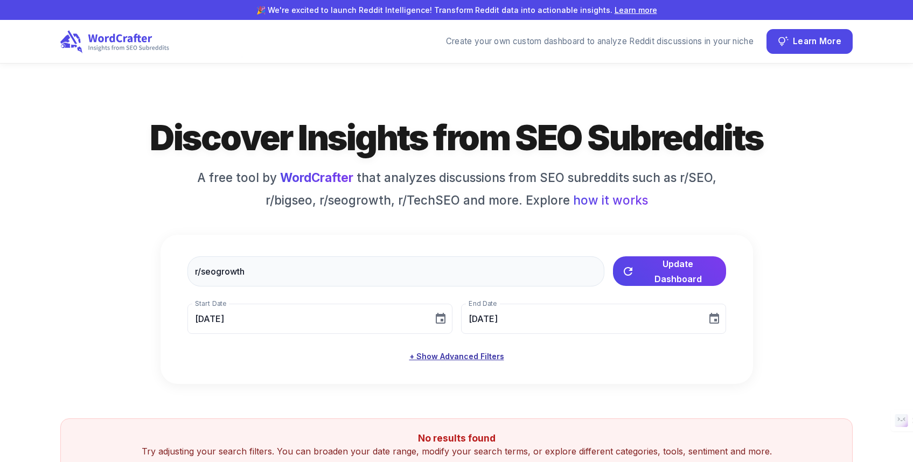
click at [489, 349] on button "+ Show Advanced Filters" at bounding box center [456, 357] width 103 height 20
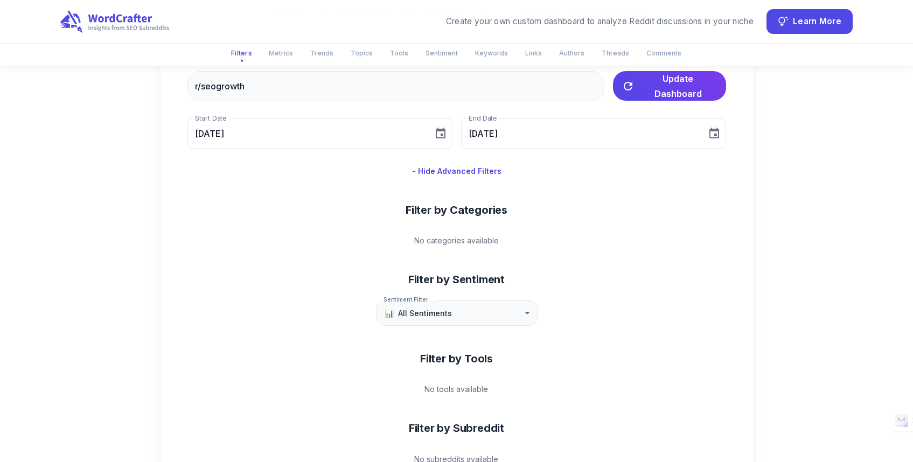
scroll to position [10, 0]
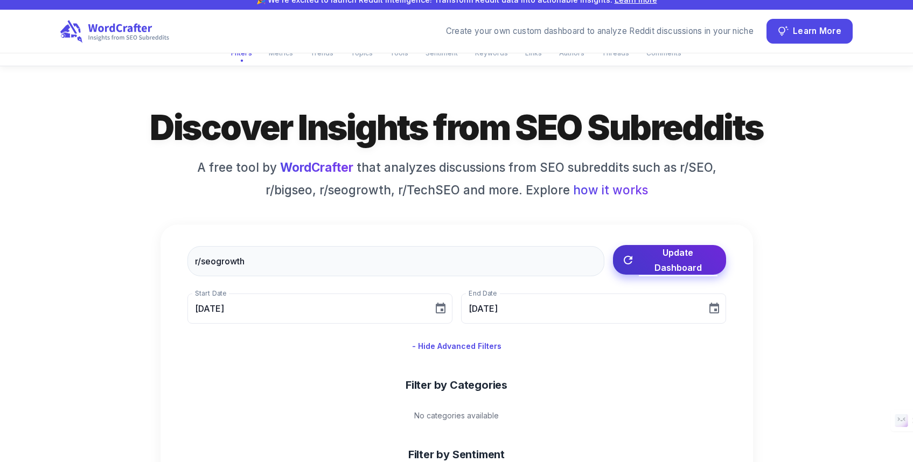
click at [625, 252] on button "Update Dashboard" at bounding box center [669, 260] width 113 height 30
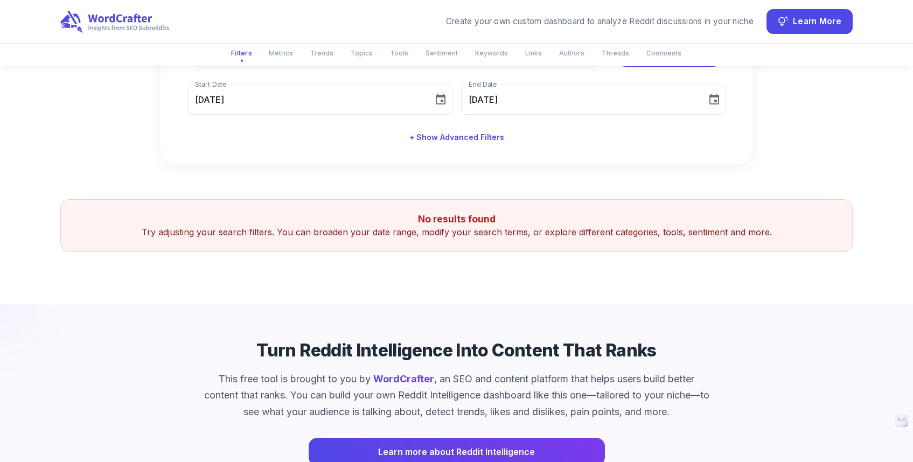
scroll to position [286, 0]
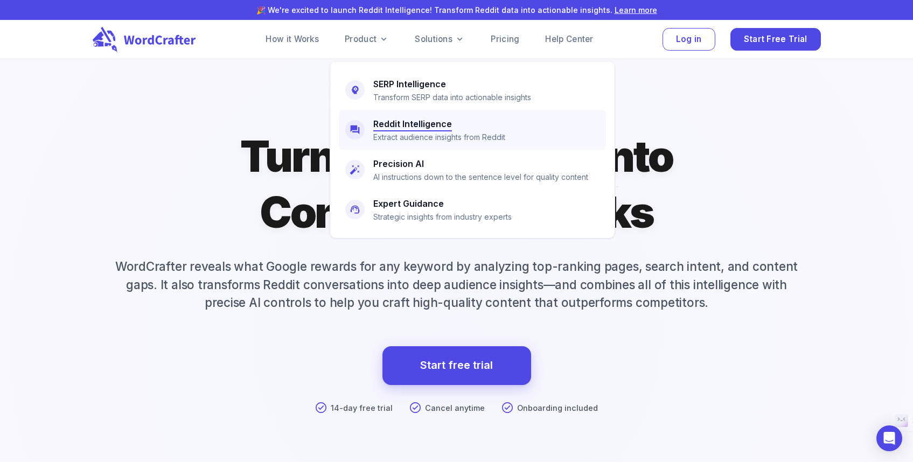
click at [387, 130] on h6 "Reddit Intelligence" at bounding box center [412, 123] width 79 height 15
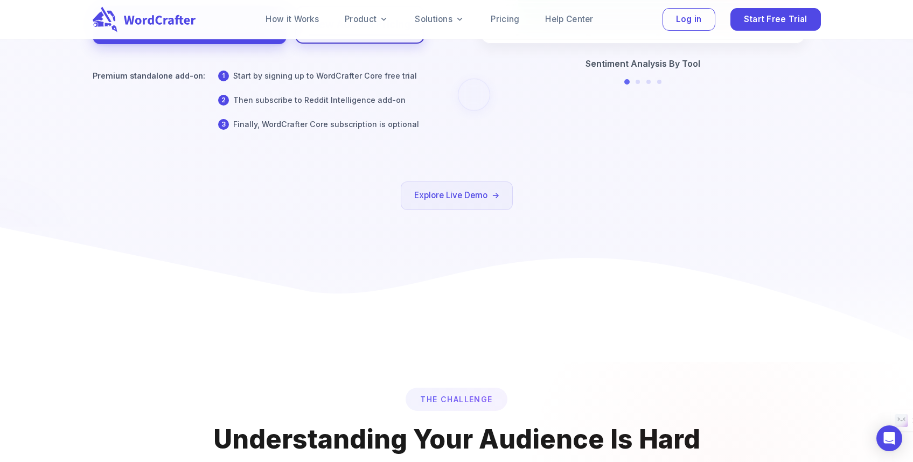
scroll to position [323, 0]
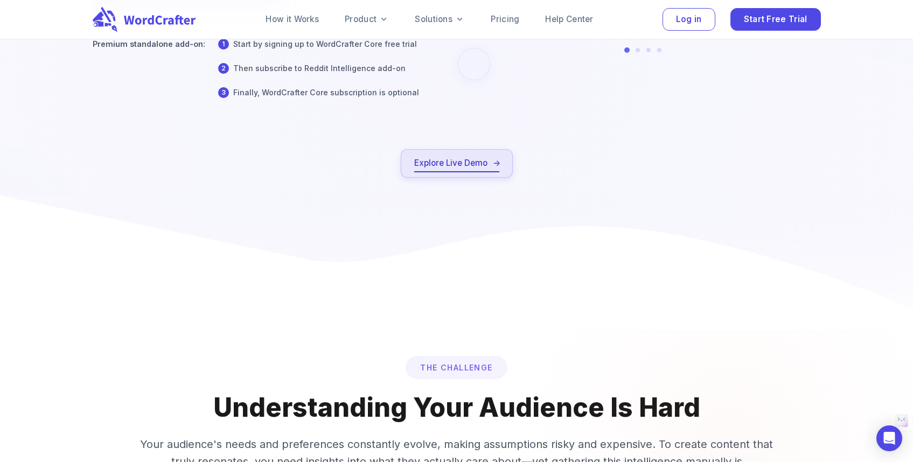
click at [475, 169] on link "Explore Live Demo" at bounding box center [456, 163] width 85 height 15
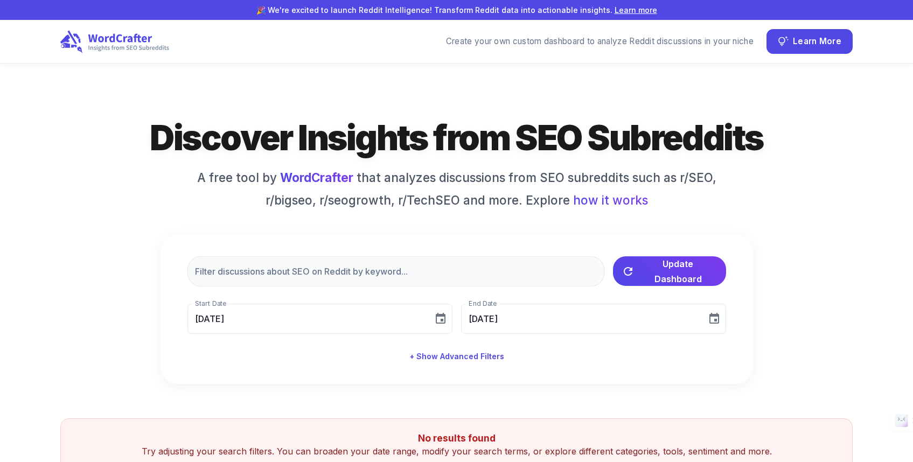
click at [295, 287] on div "​ Update Dashboard Start Date [DATE] Start Date End Date [DATE] End Date + Show…" at bounding box center [456, 309] width 592 height 149
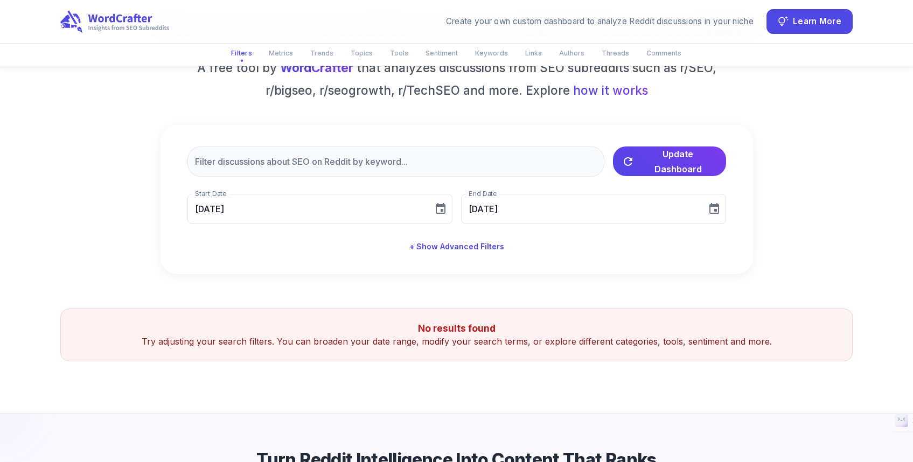
scroll to position [74, 0]
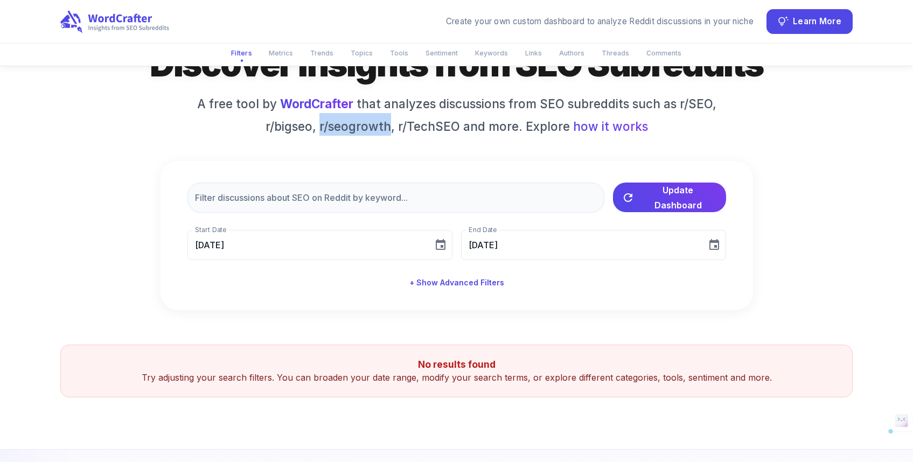
drag, startPoint x: 321, startPoint y: 125, endPoint x: 392, endPoint y: 129, distance: 70.6
click at [392, 129] on h6 "A free tool by WordCrafter that analyzes discussions from SEO subreddits such a…" at bounding box center [456, 115] width 538 height 40
copy h6 "r/seogrowth"
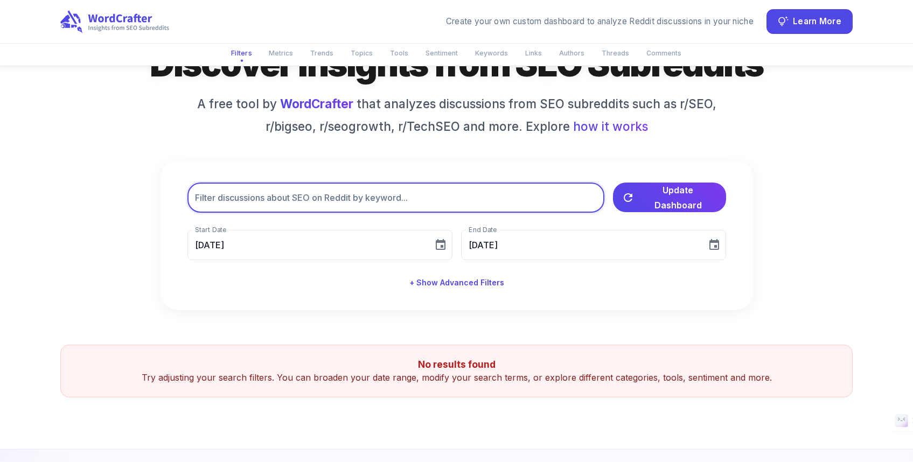
click at [369, 198] on input "text" at bounding box center [395, 198] width 417 height 30
paste input "r/seogrowth"
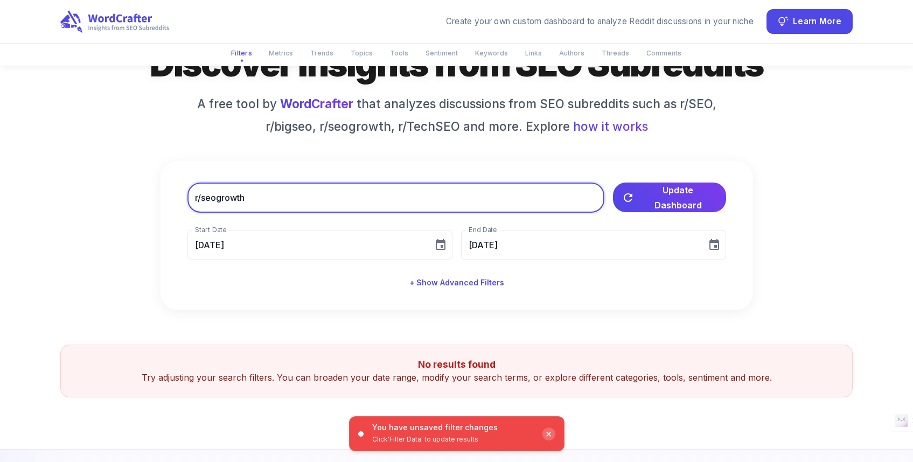
type input "r/seogrowth"
